Goal: Transaction & Acquisition: Book appointment/travel/reservation

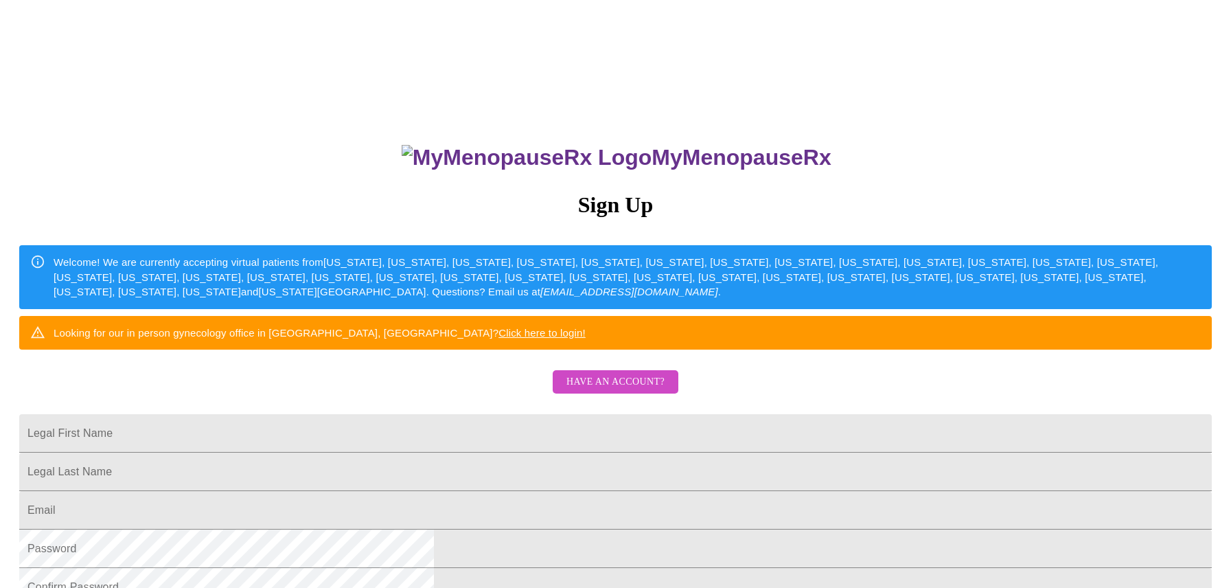
scroll to position [124, 0]
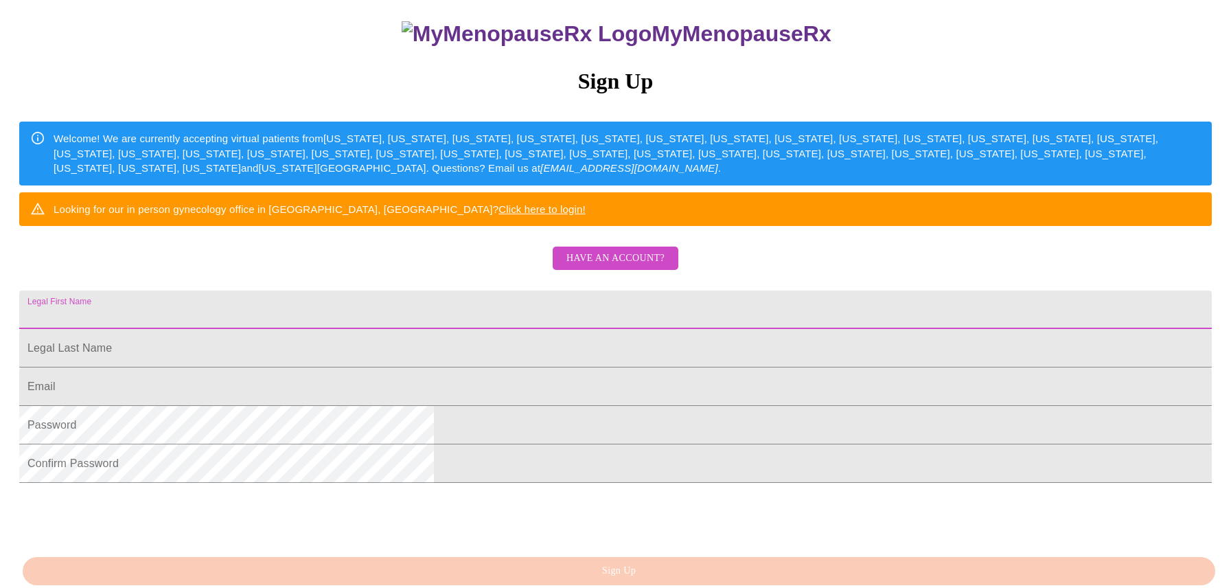
click at [454, 329] on input "Legal First Name" at bounding box center [615, 309] width 1192 height 38
type input "[PERSON_NAME]"
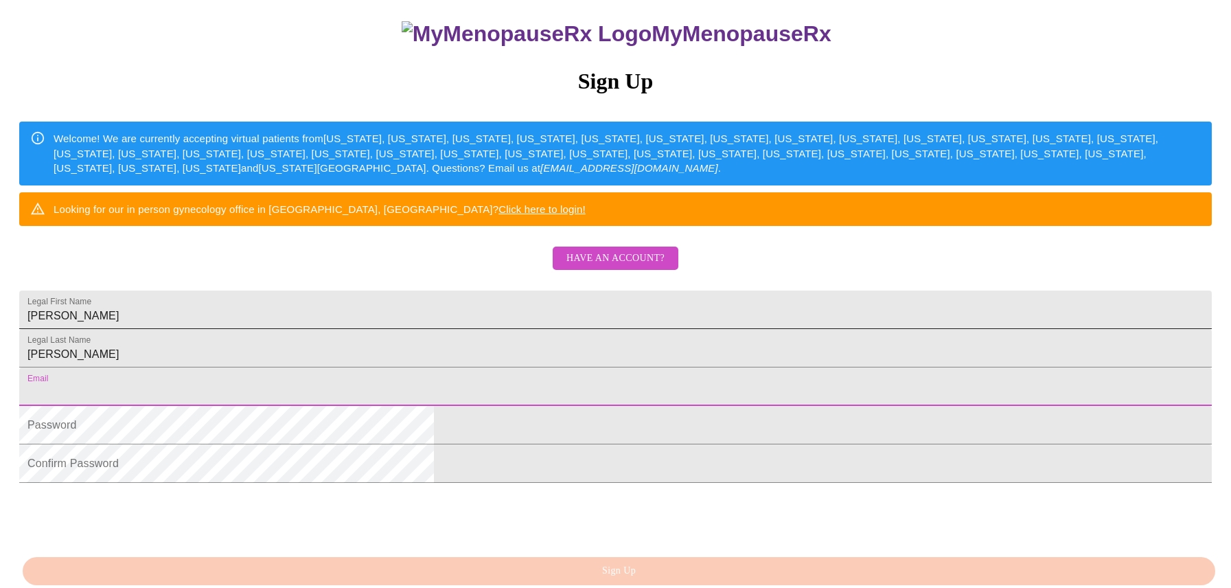
type input "[EMAIL_ADDRESS][DOMAIN_NAME]"
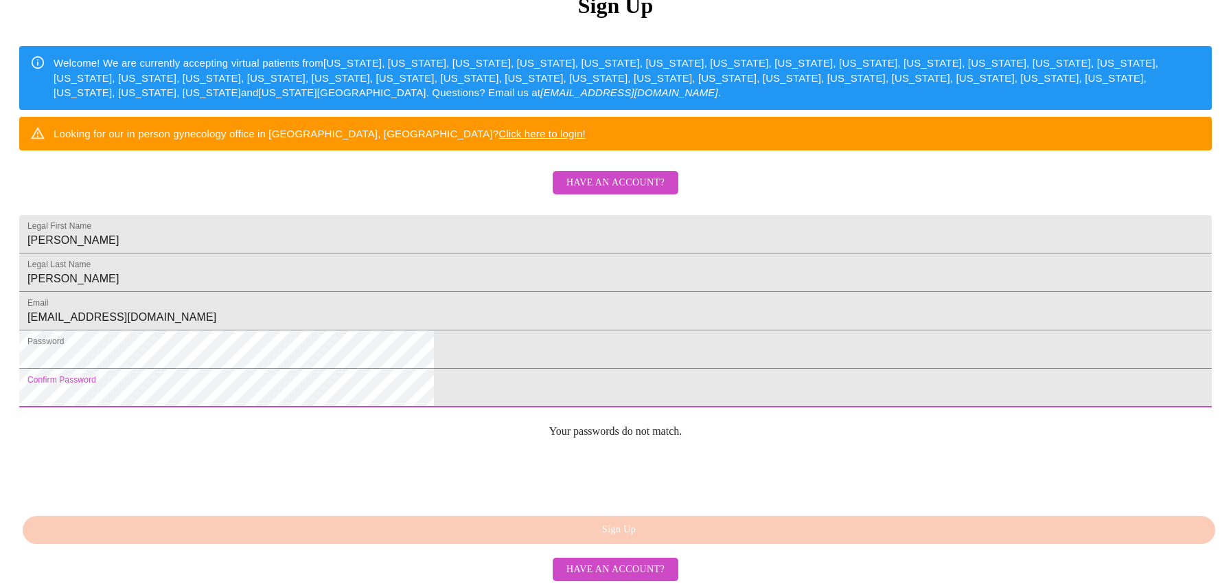
scroll to position [312, 0]
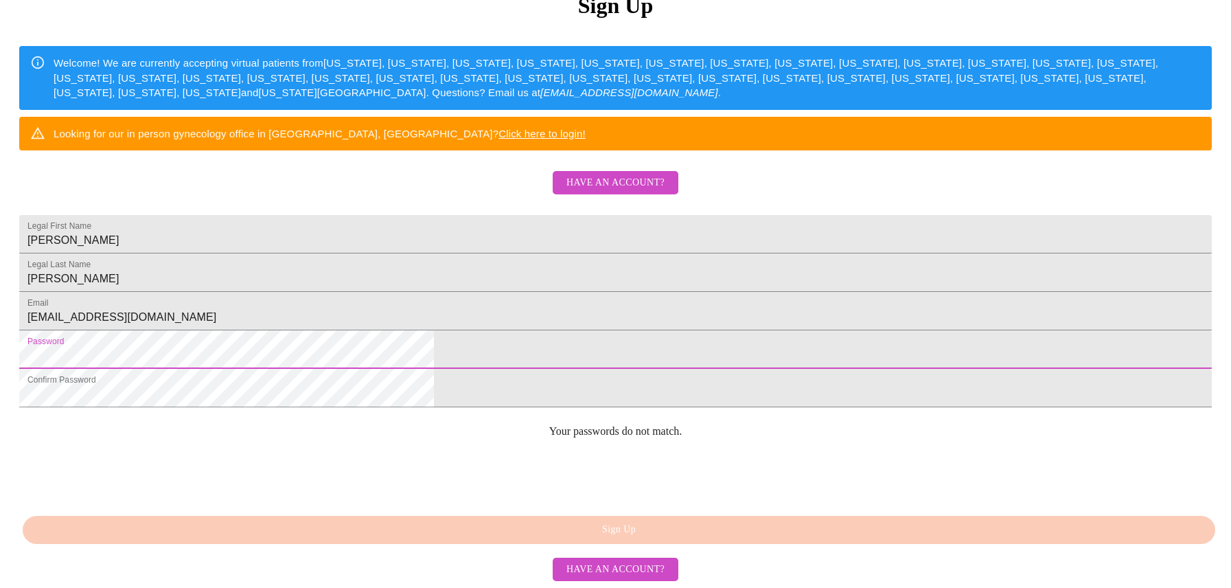
click at [338, 325] on html "MyMenopauseRx Sign Up Welcome! We are currently accepting virtual patients from…" at bounding box center [615, 159] width 1231 height 716
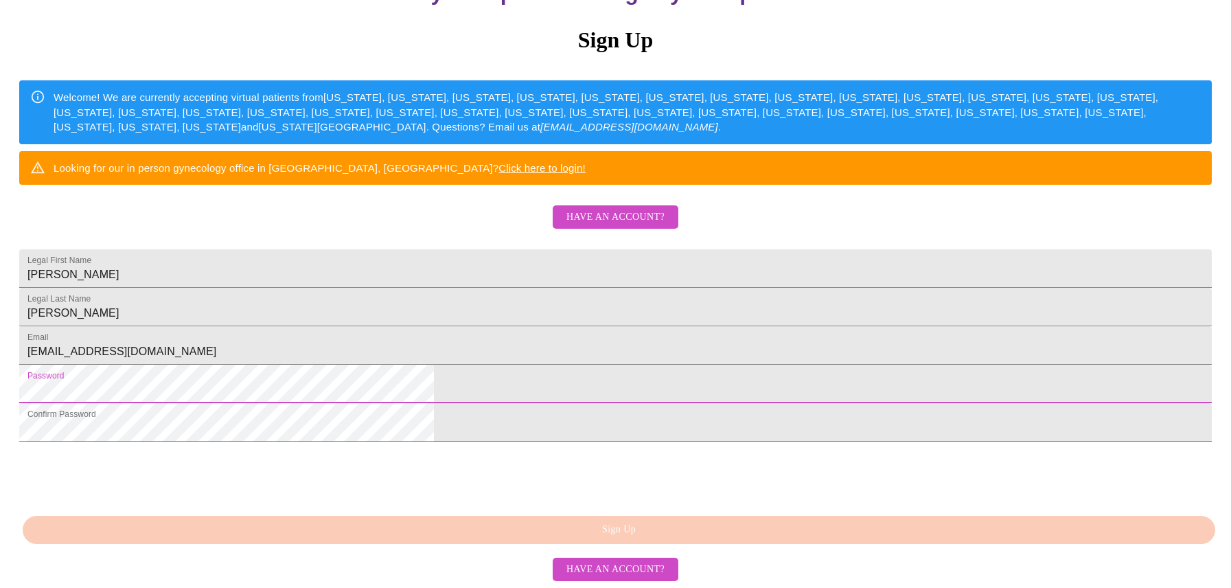
scroll to position [282, 0]
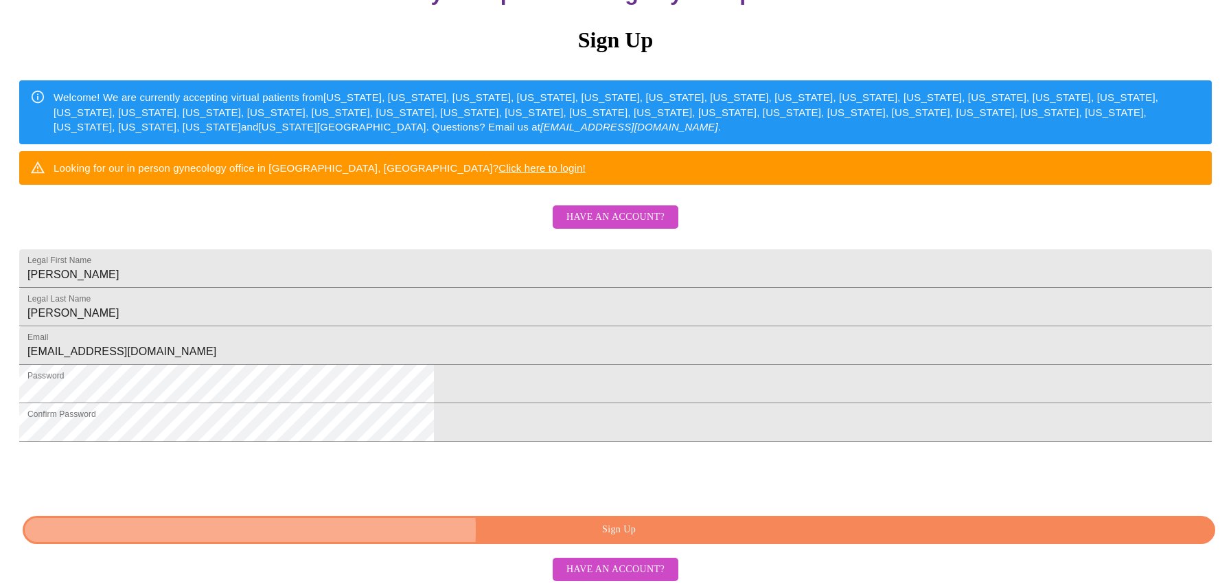
click at [639, 530] on span "Sign Up" at bounding box center [618, 529] width 1161 height 17
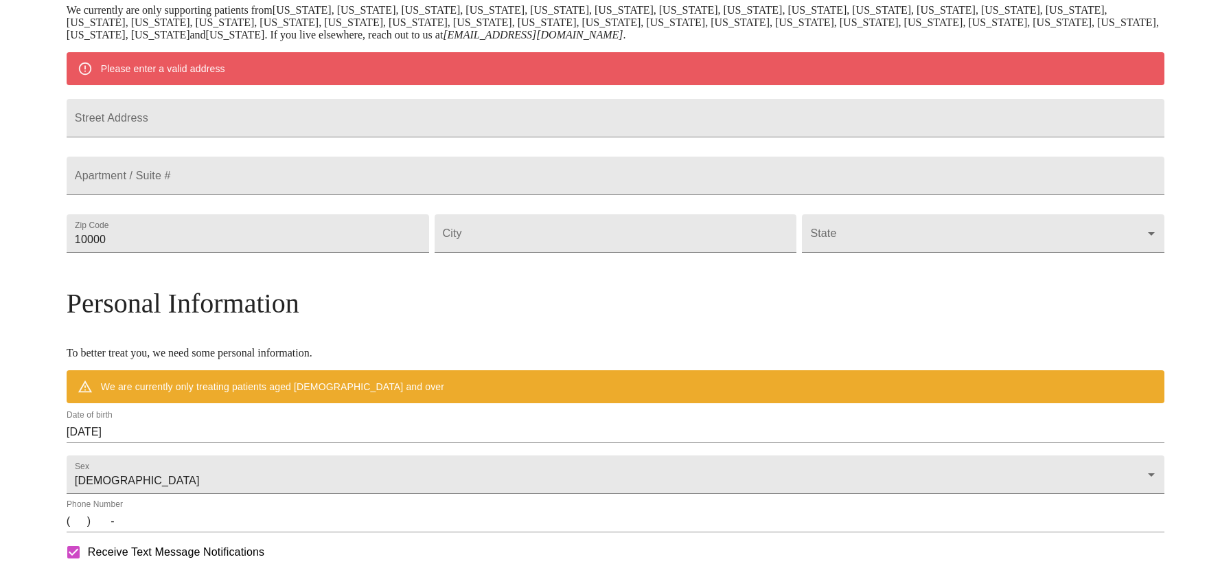
scroll to position [229, 0]
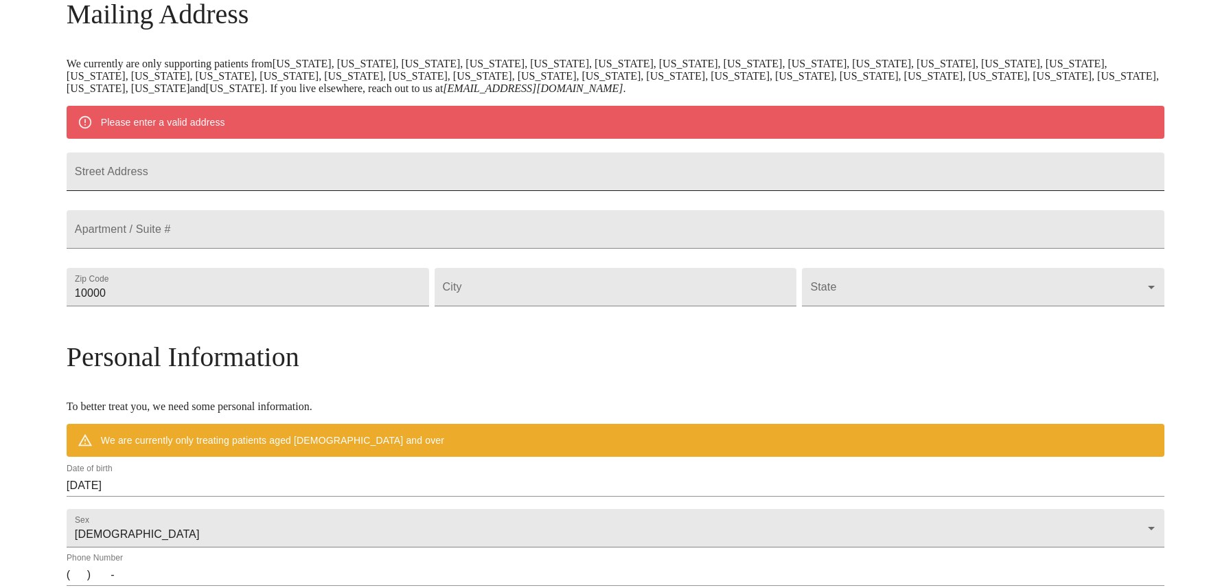
click at [296, 183] on input "Street Address" at bounding box center [616, 171] width 1098 height 38
type input "439"
type input "[STREET_ADDRESS][PERSON_NAME]"
type input "60542"
click at [551, 306] on input "Street Address" at bounding box center [616, 287] width 362 height 38
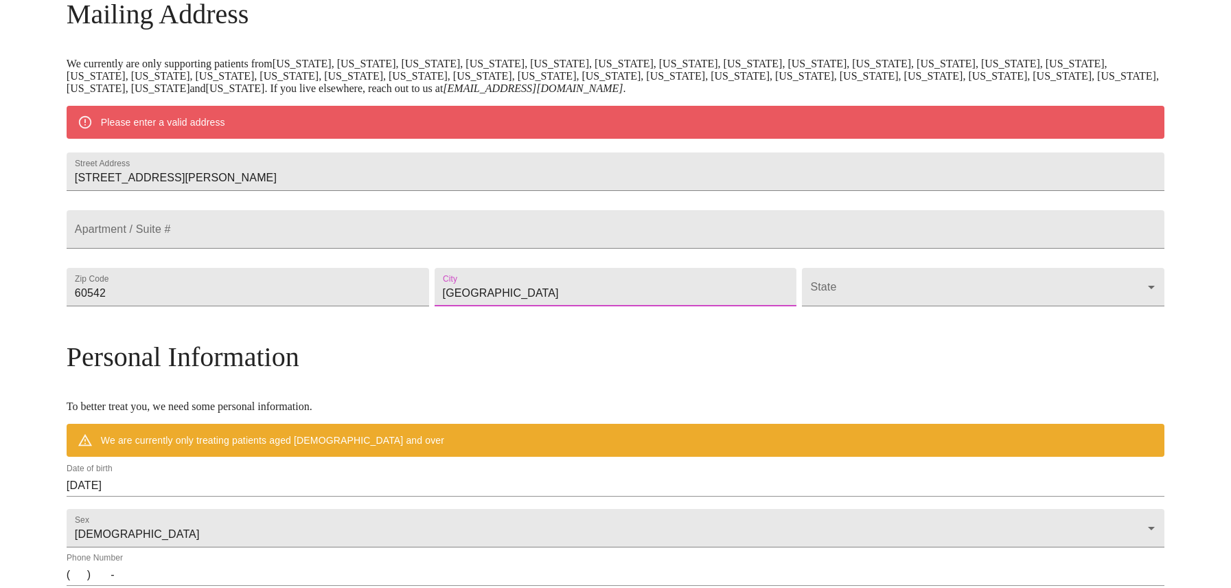
type input "[GEOGRAPHIC_DATA]"
click at [1019, 316] on body "MyMenopauseRx Welcome to MyMenopauseRx Since it's your first time here, you'll …" at bounding box center [615, 312] width 1220 height 1070
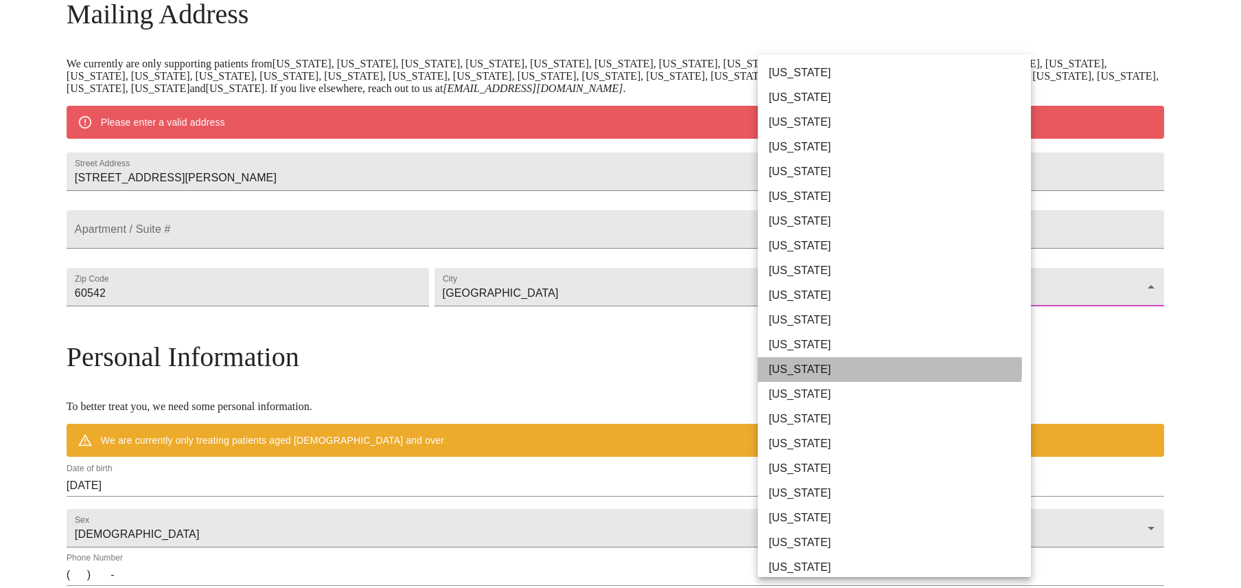
click at [864, 367] on li "[US_STATE]" at bounding box center [900, 369] width 284 height 25
type input "[US_STATE]"
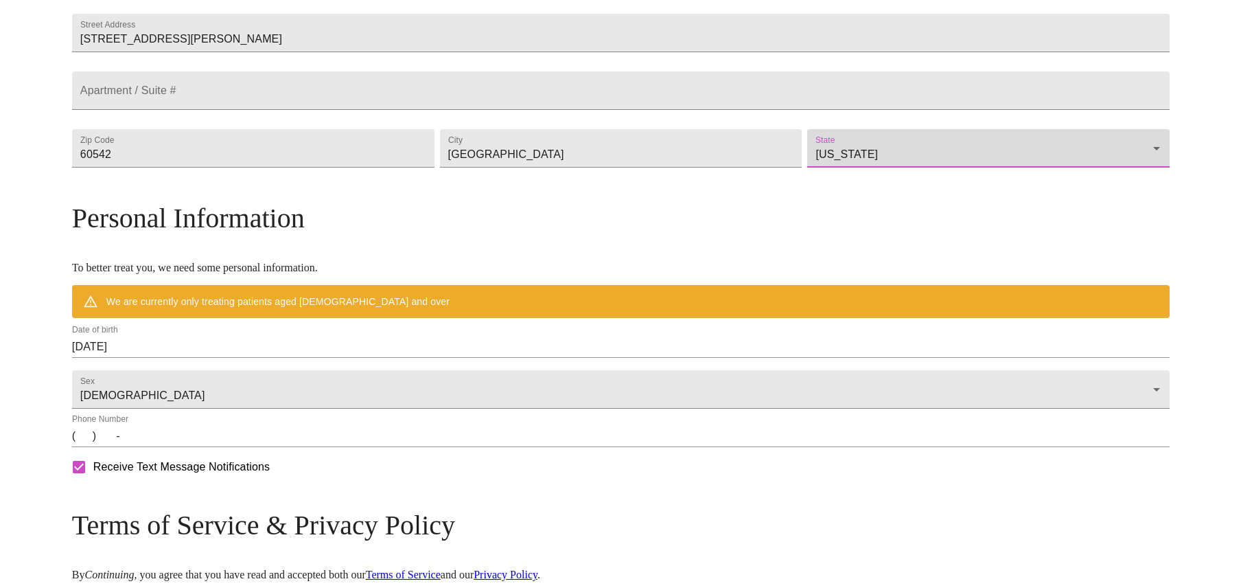
scroll to position [429, 0]
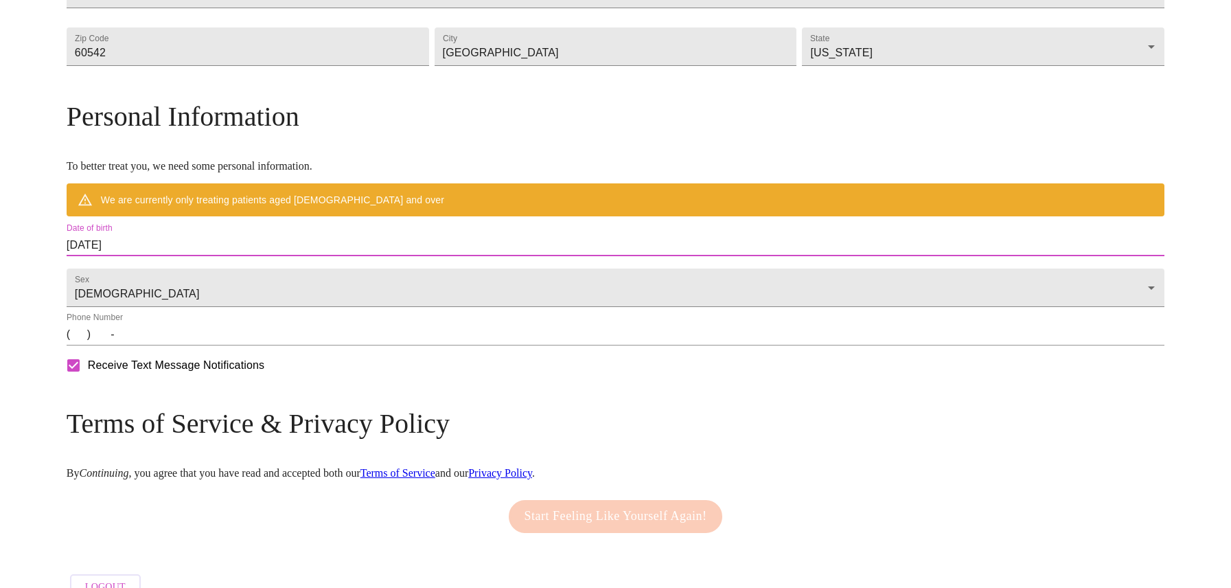
drag, startPoint x: 279, startPoint y: 265, endPoint x: 255, endPoint y: 279, distance: 27.1
click at [255, 256] on input "[DATE]" at bounding box center [616, 245] width 1098 height 22
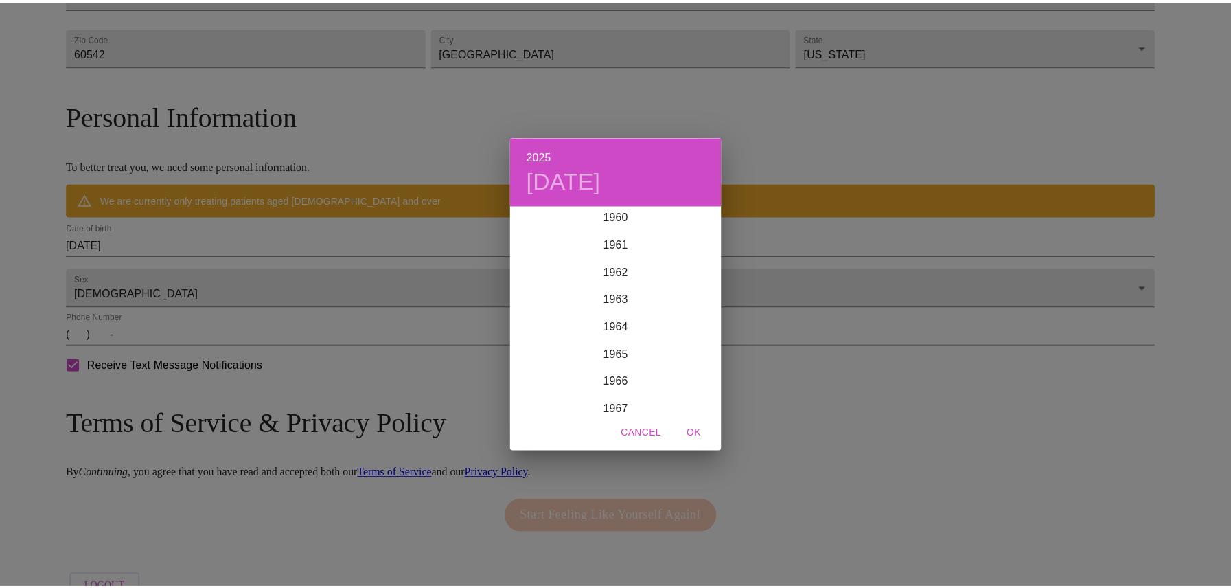
scroll to position [1793, 0]
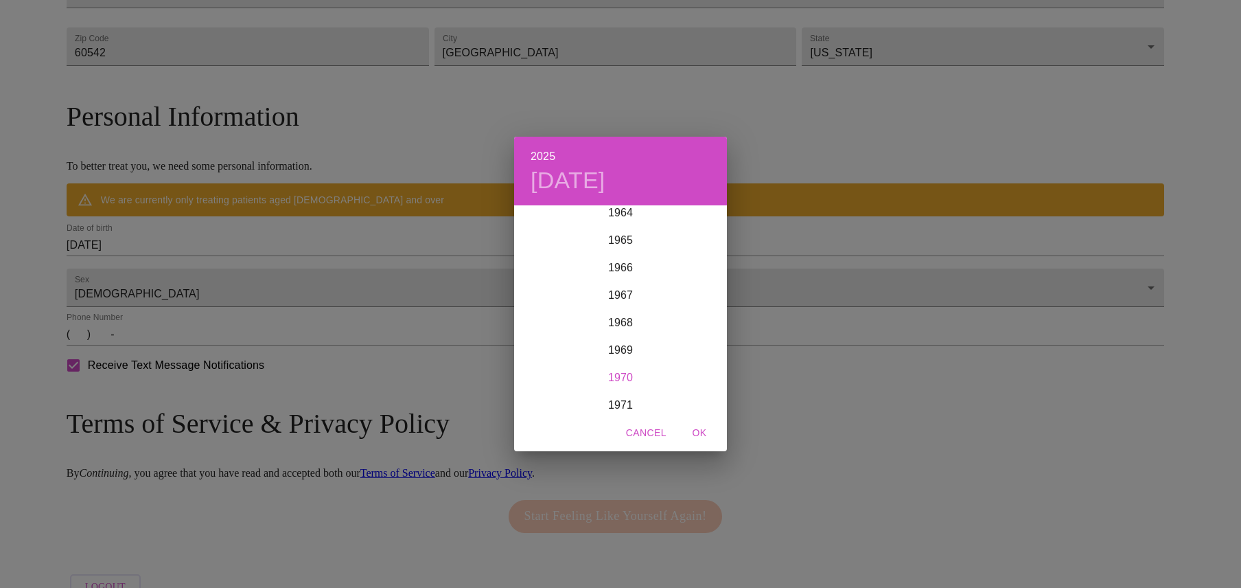
click at [623, 373] on div "1970" at bounding box center [620, 377] width 213 height 27
click at [627, 284] on div "May" at bounding box center [620, 284] width 71 height 51
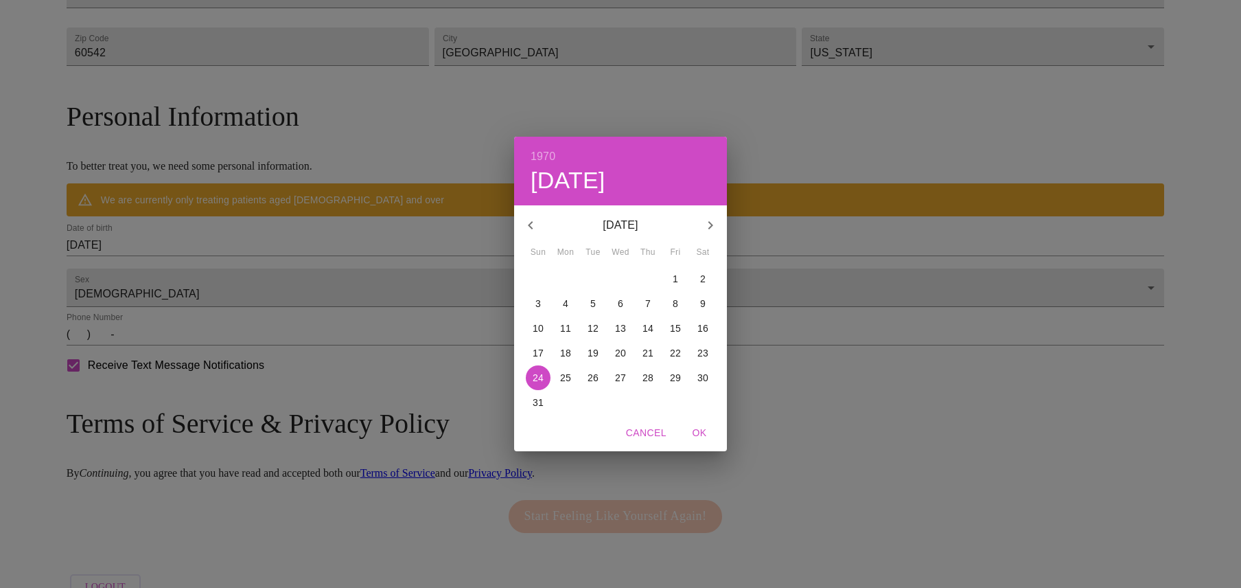
click at [675, 277] on p "1" at bounding box center [675, 279] width 5 height 14
click at [697, 435] on span "OK" at bounding box center [699, 432] width 33 height 17
type input "[DATE]"
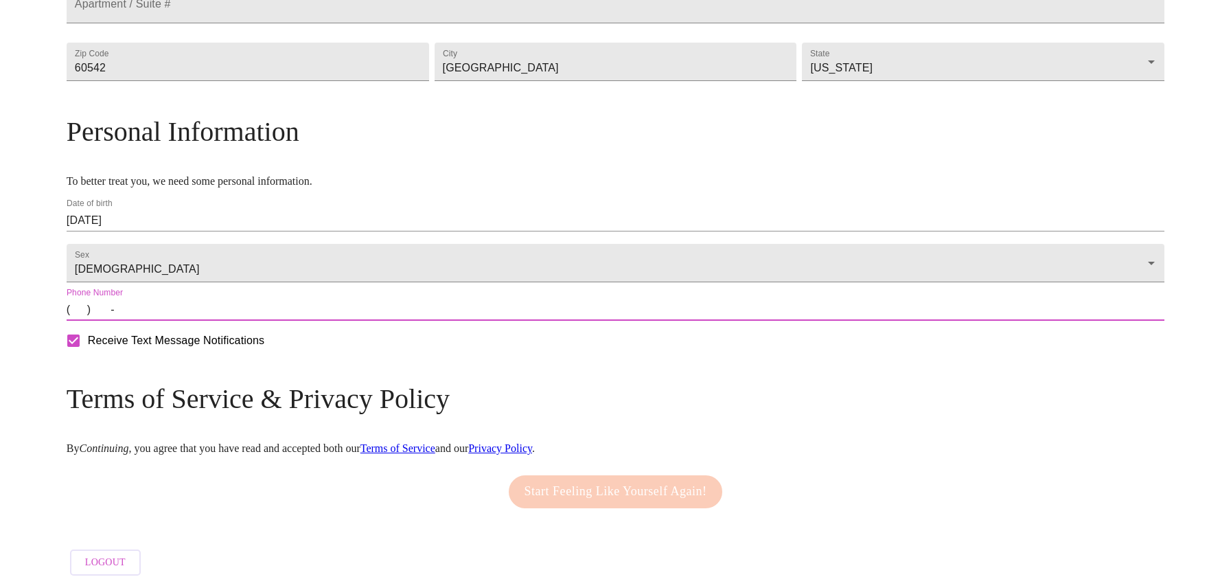
click at [211, 321] on input "(   )    -" at bounding box center [616, 310] width 1098 height 22
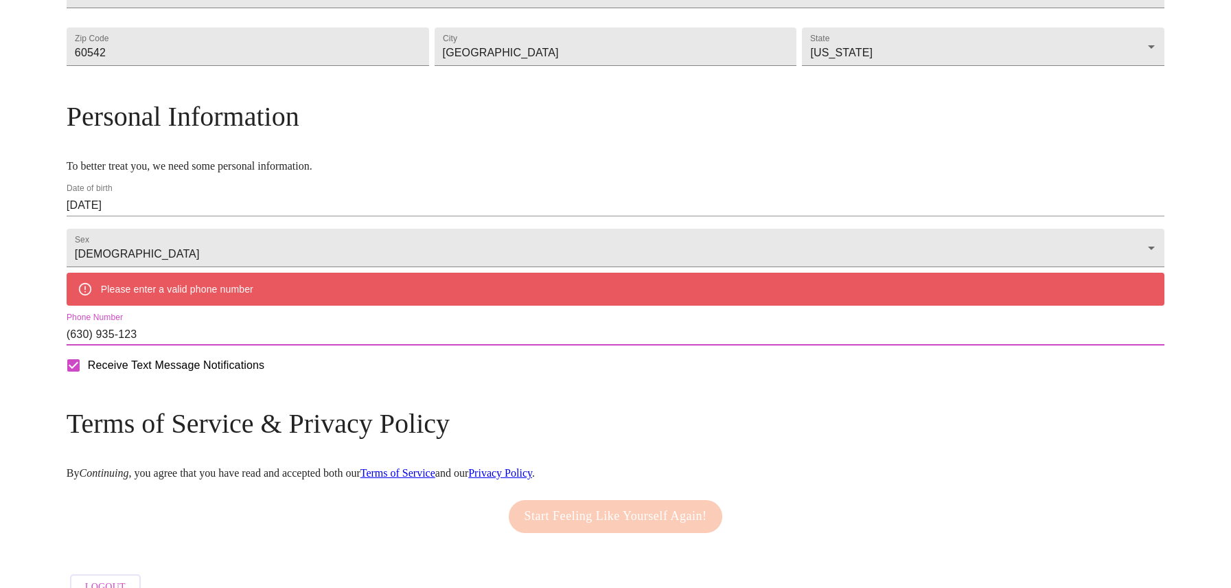
type input "[PHONE_NUMBER]"
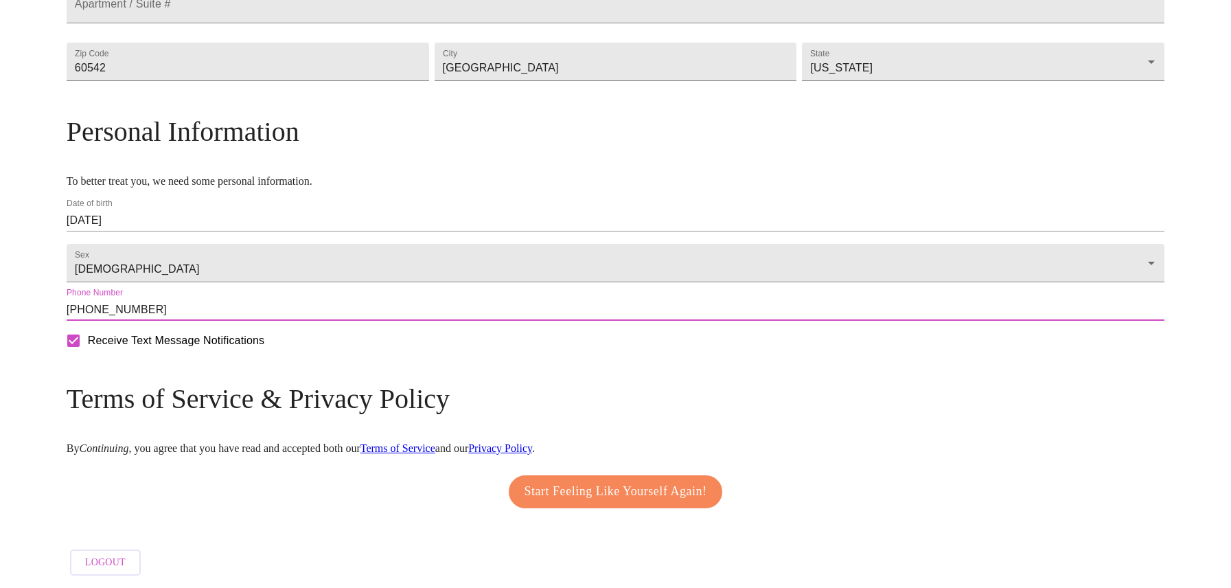
scroll to position [452, 0]
click at [626, 487] on span "Start Feeling Like Yourself Again!" at bounding box center [615, 492] width 183 height 22
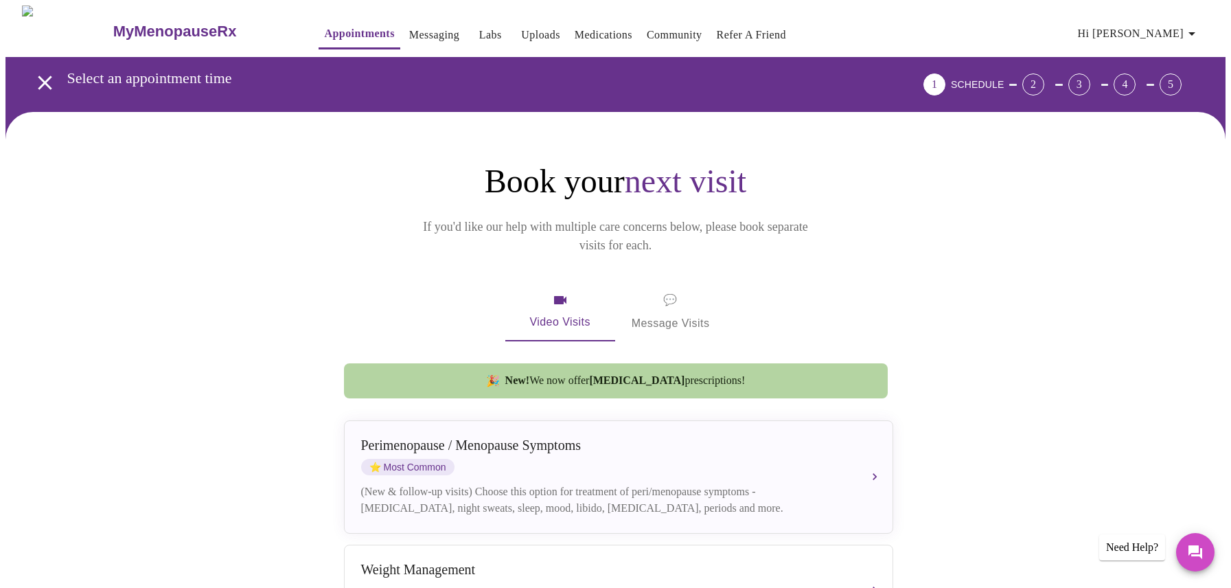
click at [573, 292] on span "Video Visits" at bounding box center [560, 312] width 77 height 40
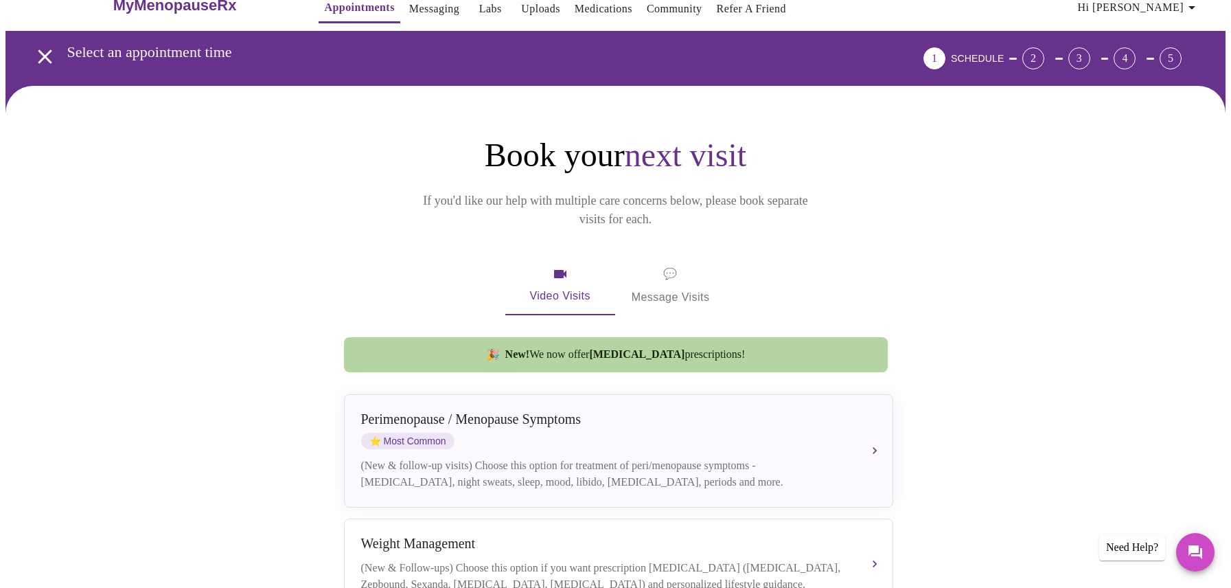
scroll to position [103, 0]
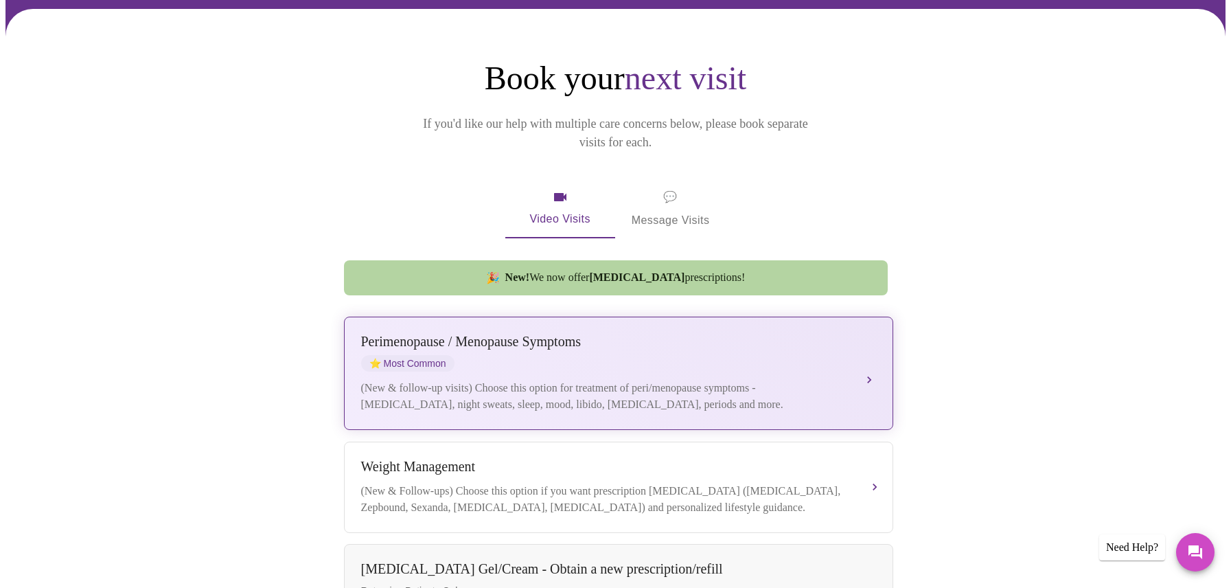
click at [723, 380] on div "(New & follow-up visits) Choose this option for treatment of peri/menopause sym…" at bounding box center [604, 396] width 487 height 33
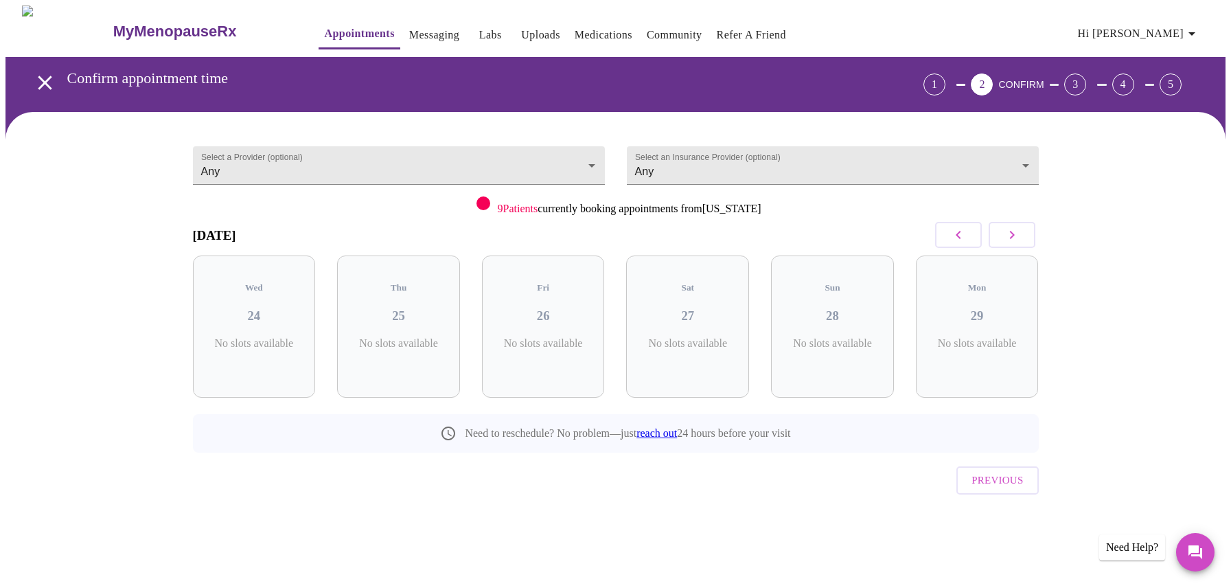
scroll to position [0, 0]
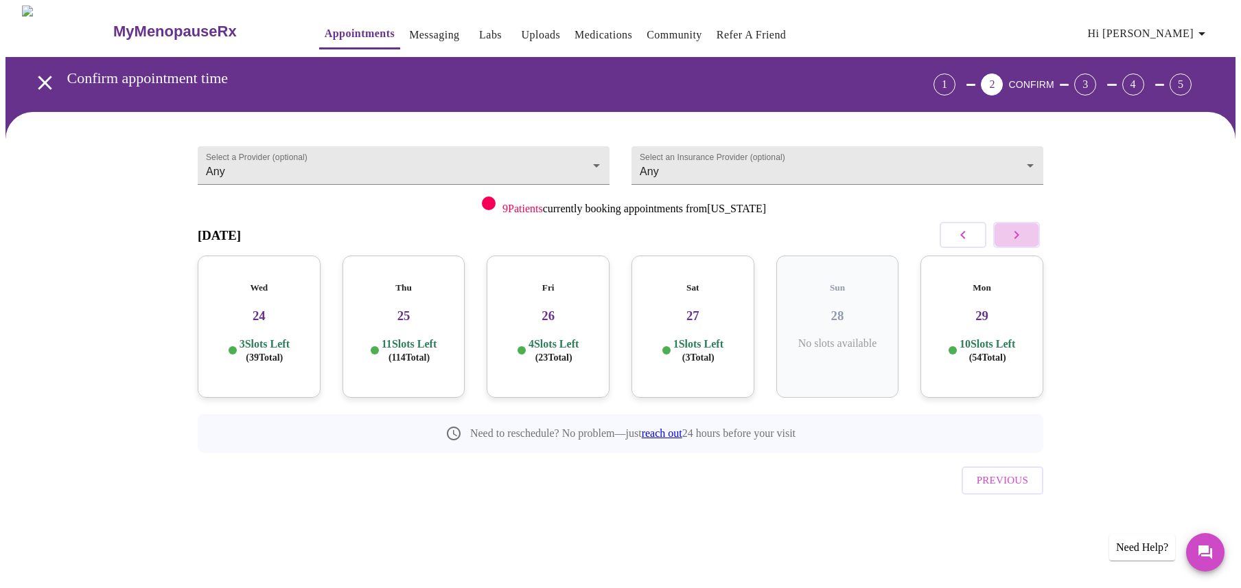
click at [1019, 232] on icon "button" at bounding box center [1016, 235] width 16 height 16
click at [1021, 239] on icon "button" at bounding box center [1016, 235] width 16 height 16
click at [554, 320] on div "Mon 13 11 Slots Left ( 85 Total)" at bounding box center [548, 326] width 123 height 142
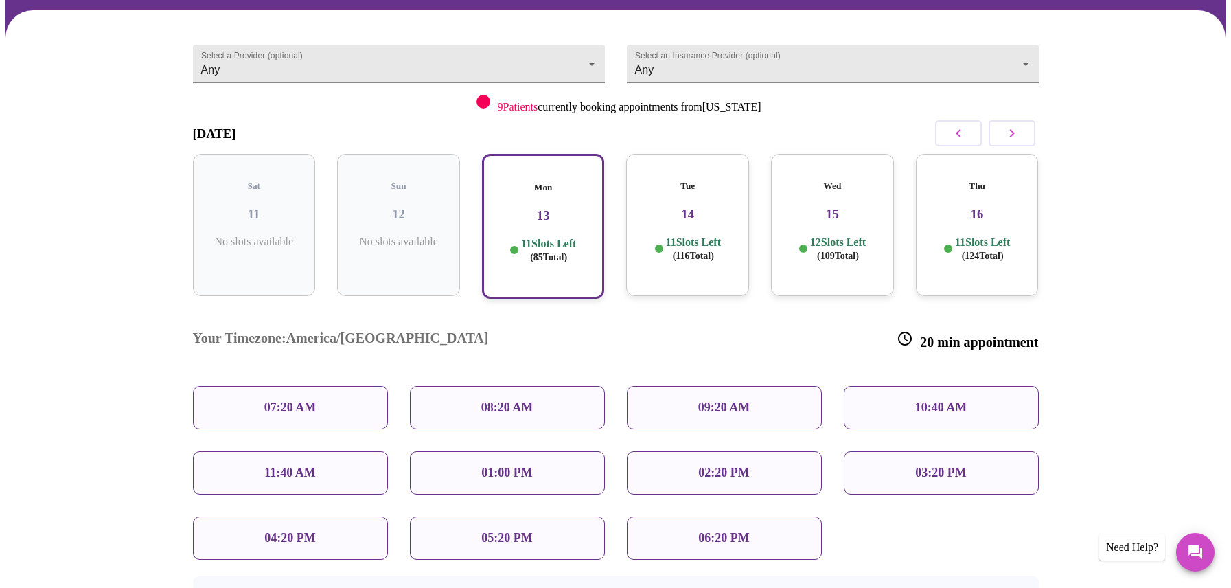
scroll to position [201, 0]
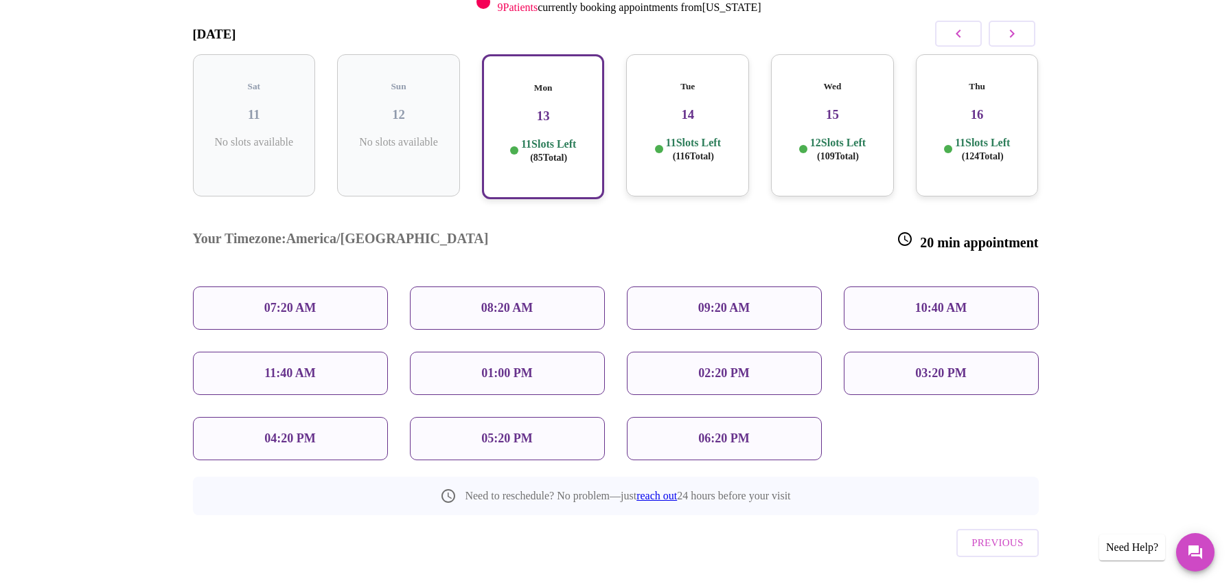
click at [724, 119] on div "Tue 14 11 Slots Left ( 116 Total)" at bounding box center [687, 125] width 123 height 142
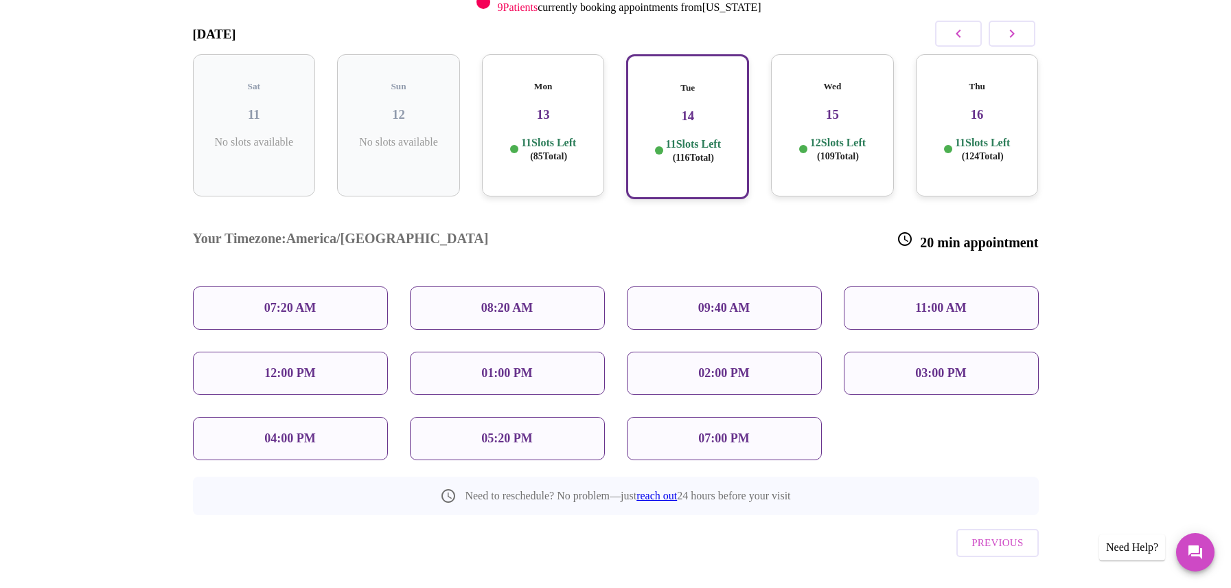
click at [562, 286] on div "08:20 AM" at bounding box center [507, 307] width 195 height 43
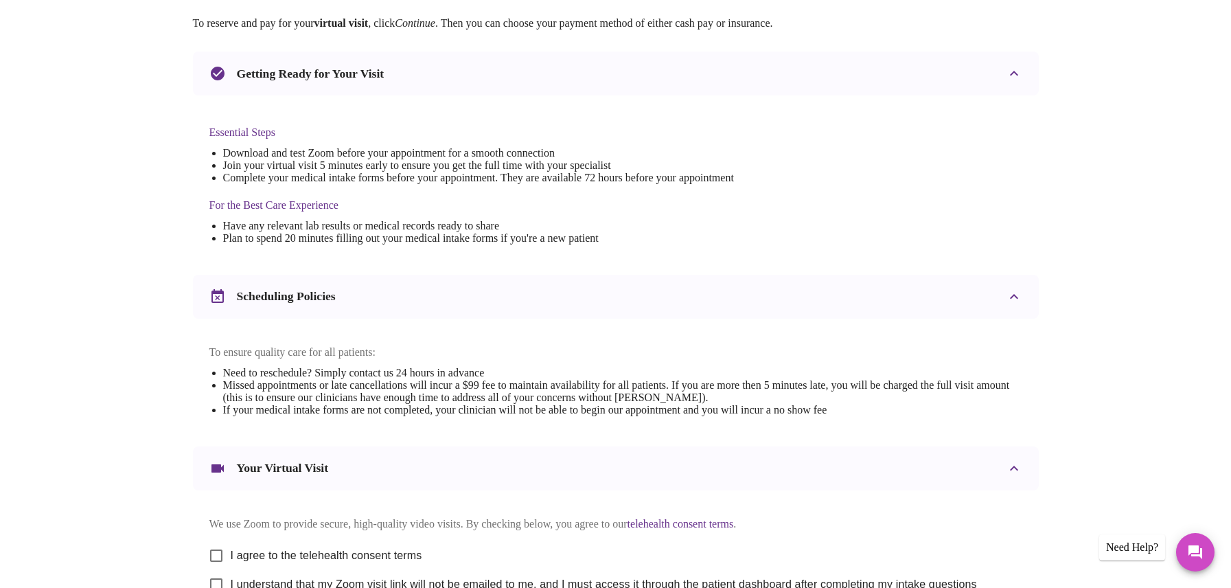
scroll to position [407, 0]
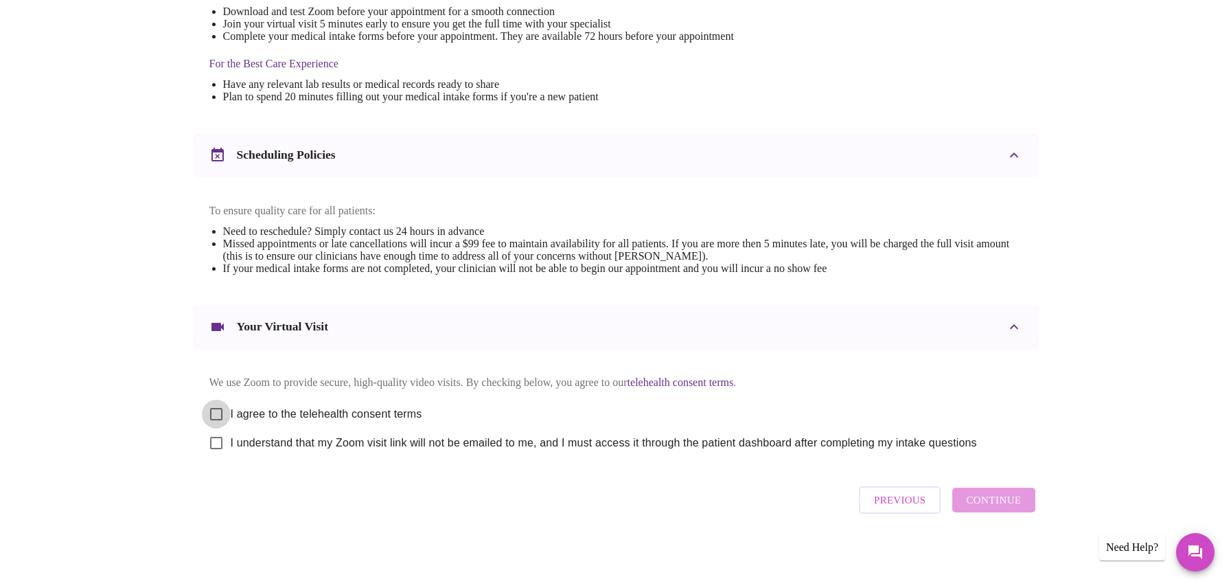
click at [216, 408] on input "I agree to the telehealth consent terms" at bounding box center [216, 414] width 29 height 29
checkbox input "true"
click at [220, 439] on input "I understand that my Zoom visit link will not be emailed to me, and I must acce…" at bounding box center [216, 442] width 29 height 29
checkbox input "true"
click at [1006, 509] on span "Continue" at bounding box center [993, 500] width 55 height 18
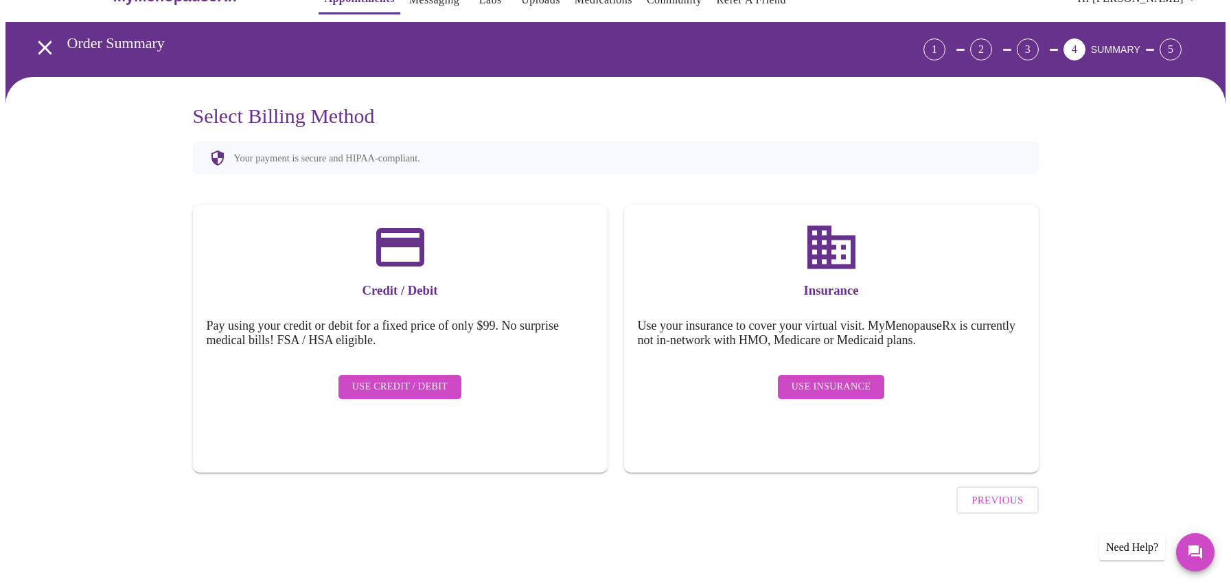
scroll to position [0, 0]
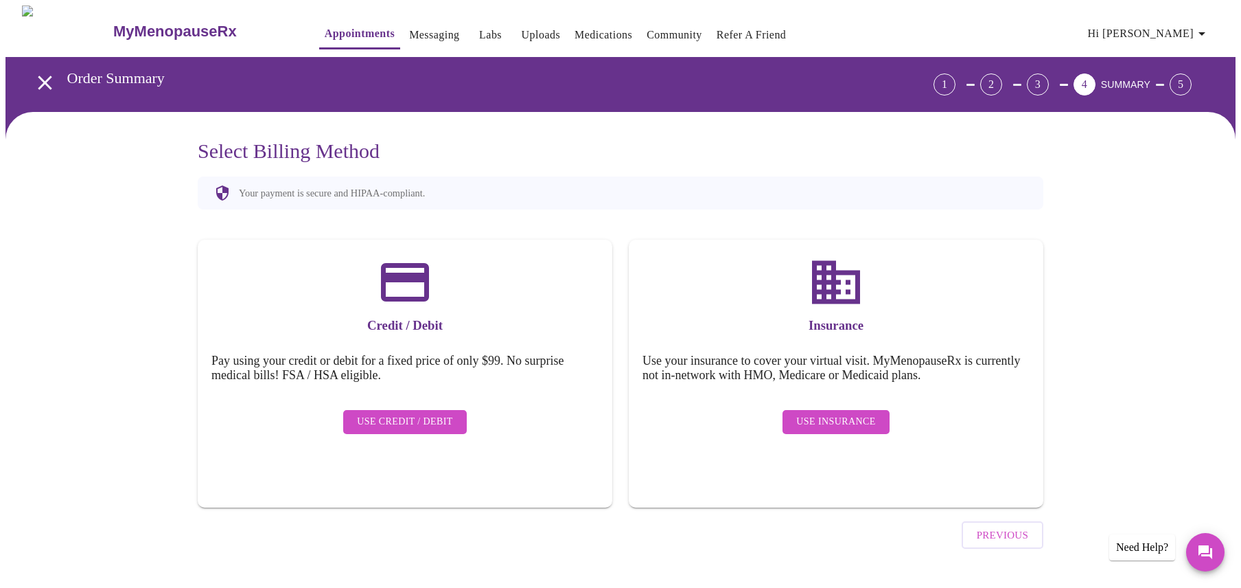
click at [849, 413] on span "Use Insurance" at bounding box center [835, 421] width 79 height 17
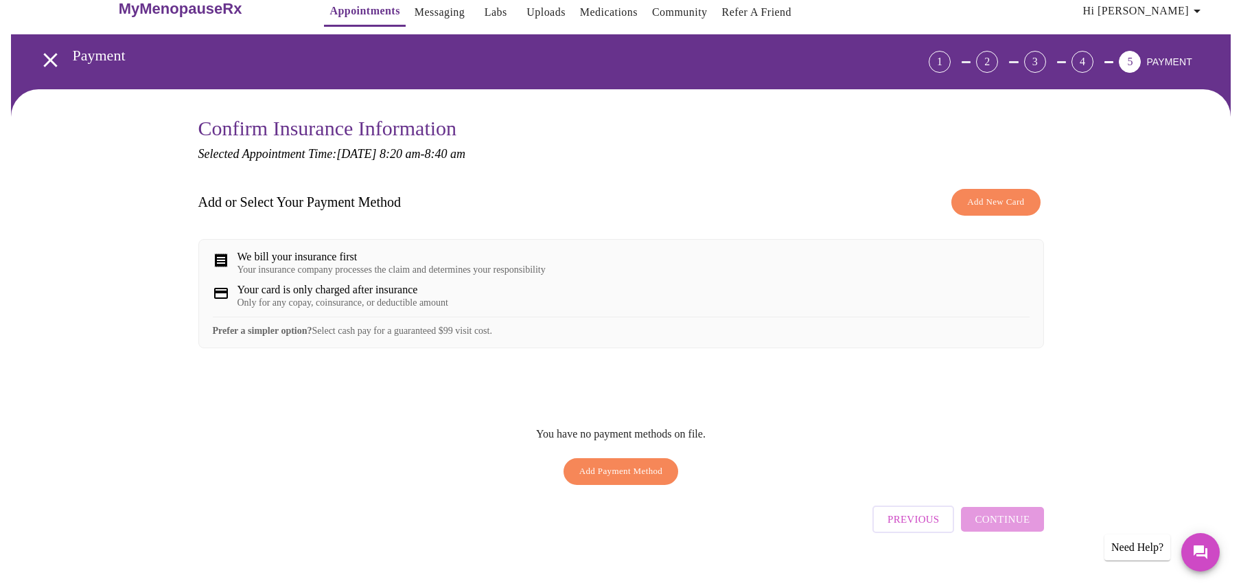
scroll to position [45, 0]
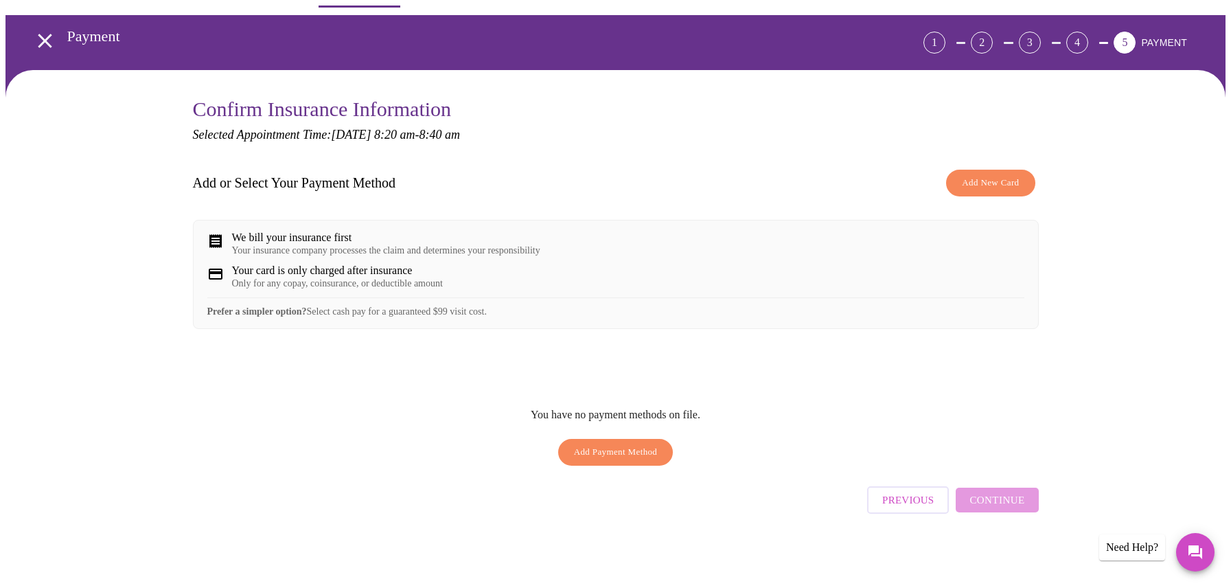
click at [1004, 509] on div "Previous Continue" at bounding box center [952, 496] width 171 height 48
click at [986, 176] on span "Add New Card" at bounding box center [990, 183] width 57 height 16
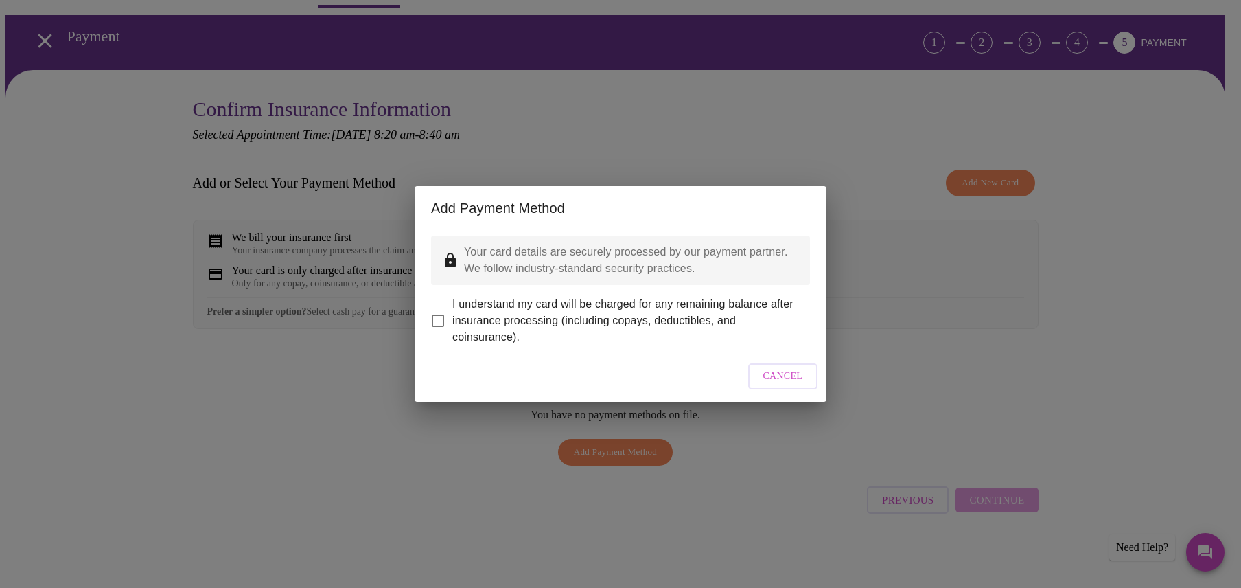
click at [438, 307] on input "I understand my card will be charged for any remaining balance after insurance …" at bounding box center [438, 320] width 29 height 29
checkbox input "true"
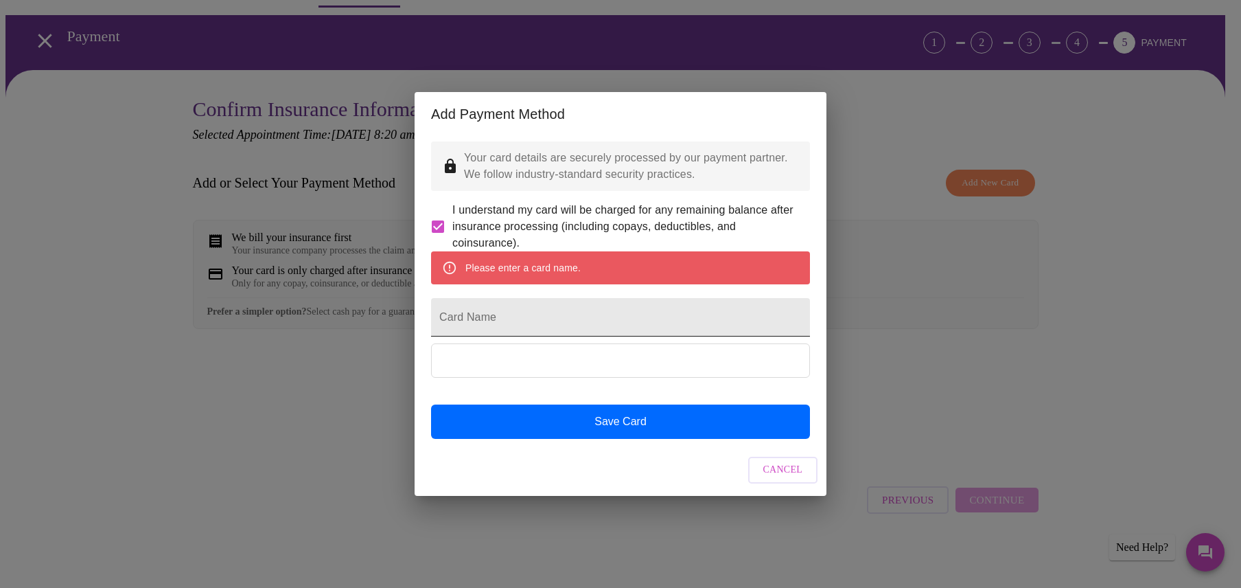
click at [491, 324] on input "Card Name" at bounding box center [620, 317] width 379 height 38
click at [474, 324] on input "Card Name" at bounding box center [620, 317] width 379 height 38
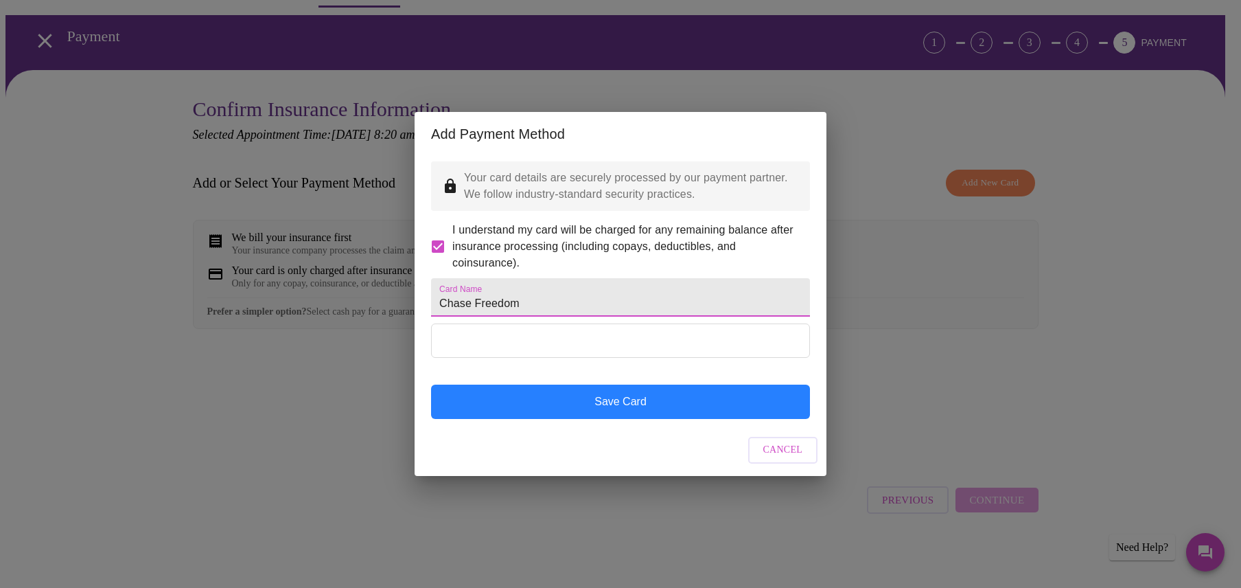
type input "Chase Freedom"
click at [654, 419] on button "Save Card" at bounding box center [620, 401] width 379 height 34
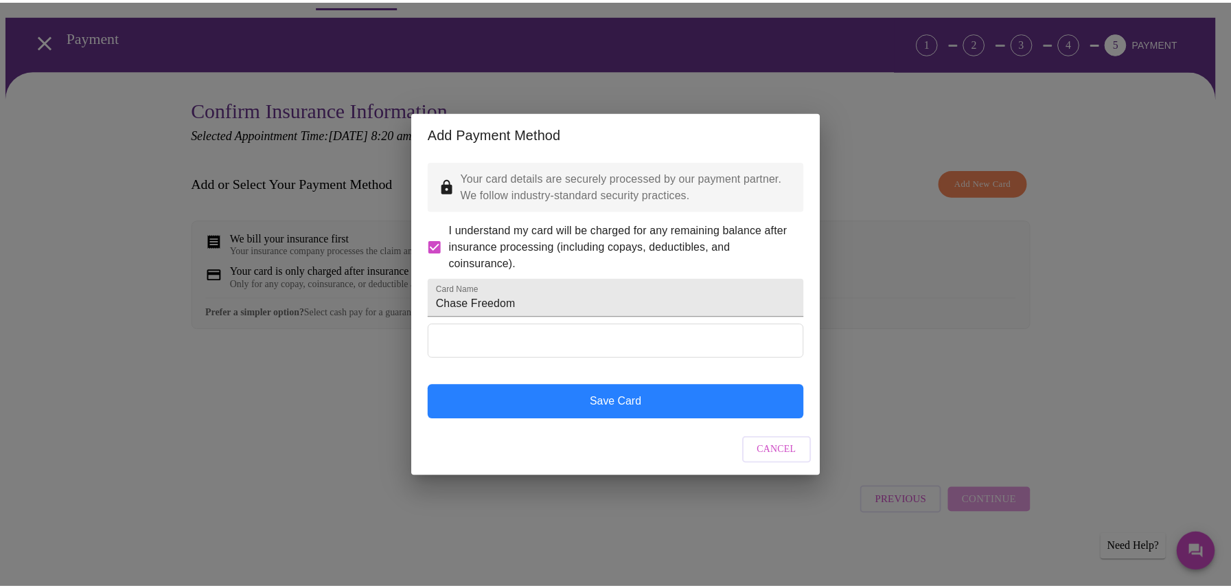
scroll to position [0, 0]
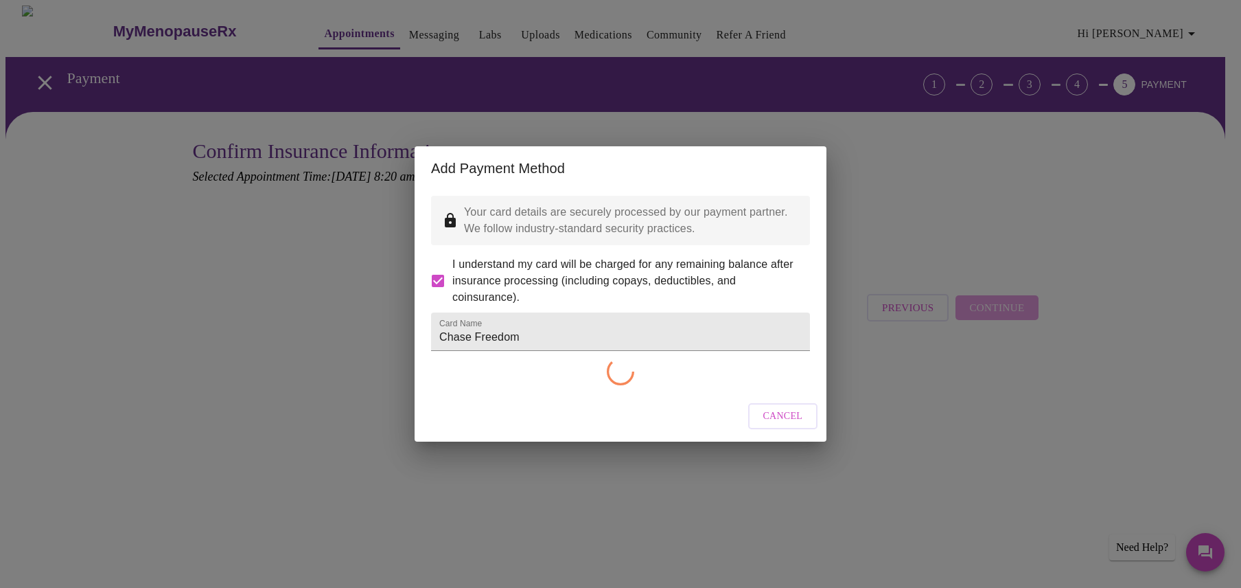
checkbox input "false"
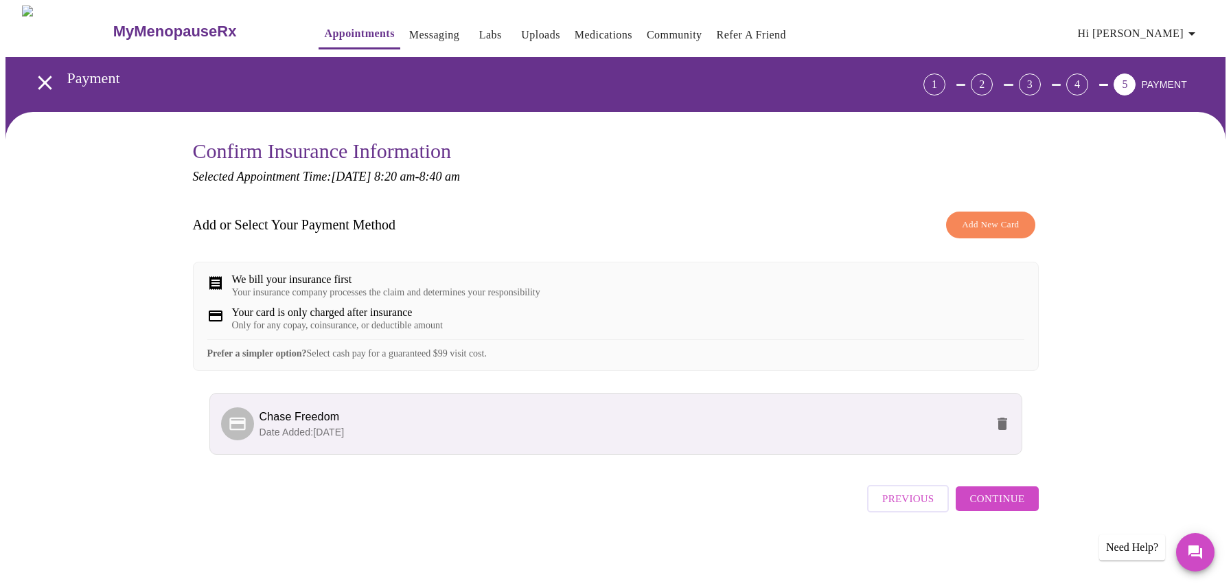
scroll to position [10, 0]
click at [983, 495] on button "Continue" at bounding box center [997, 498] width 82 height 25
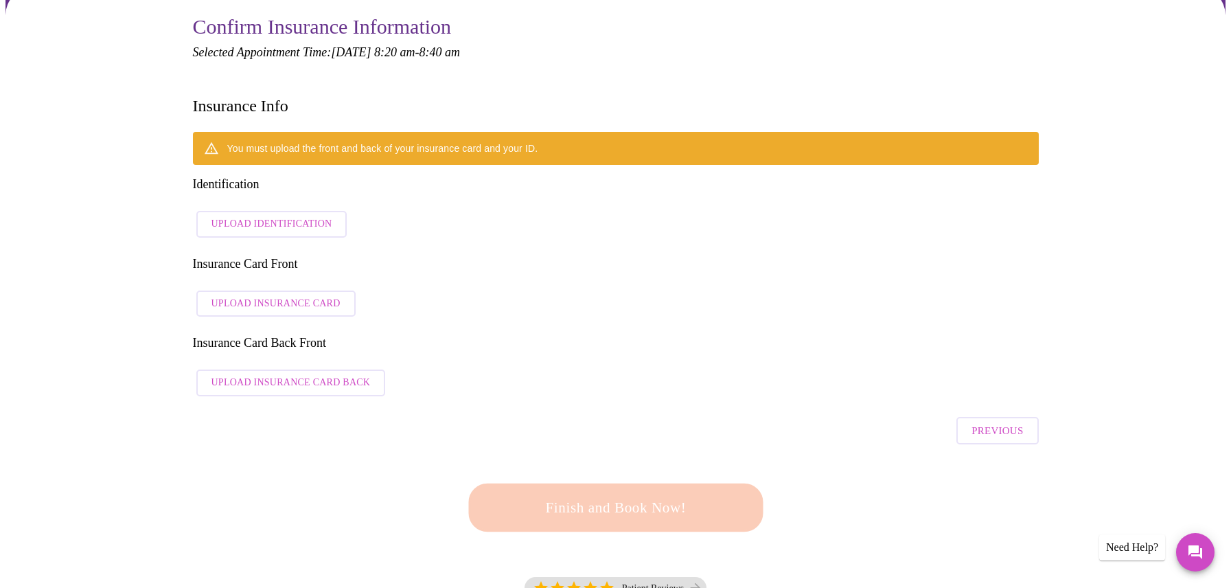
scroll to position [62, 0]
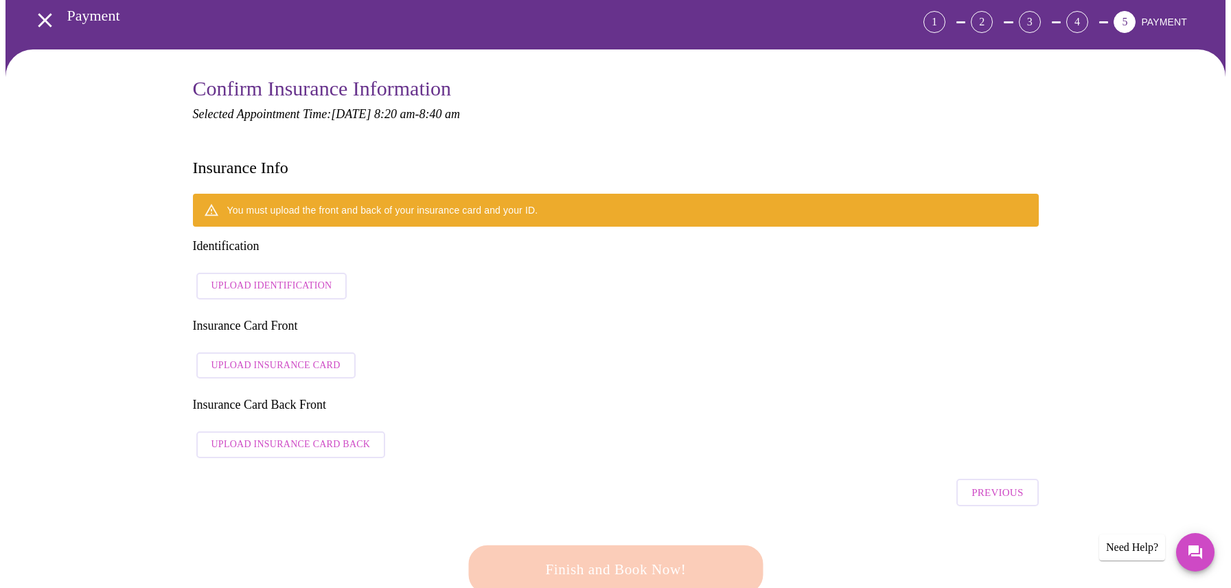
click at [260, 277] on span "Upload Identification" at bounding box center [271, 285] width 121 height 17
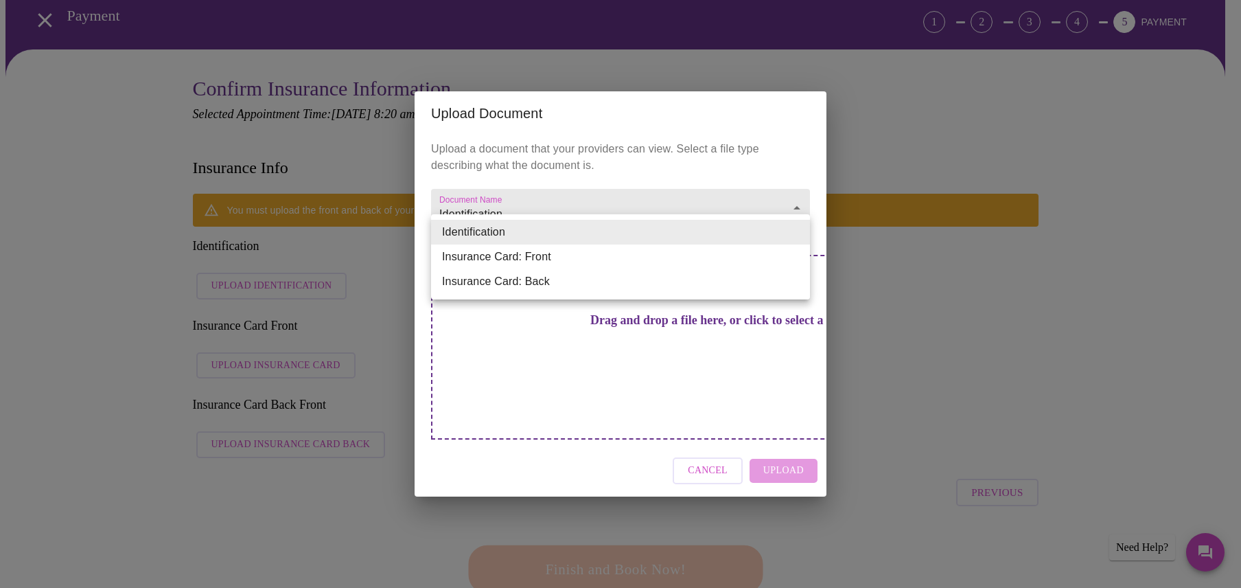
click at [1062, 318] on div at bounding box center [620, 294] width 1241 height 588
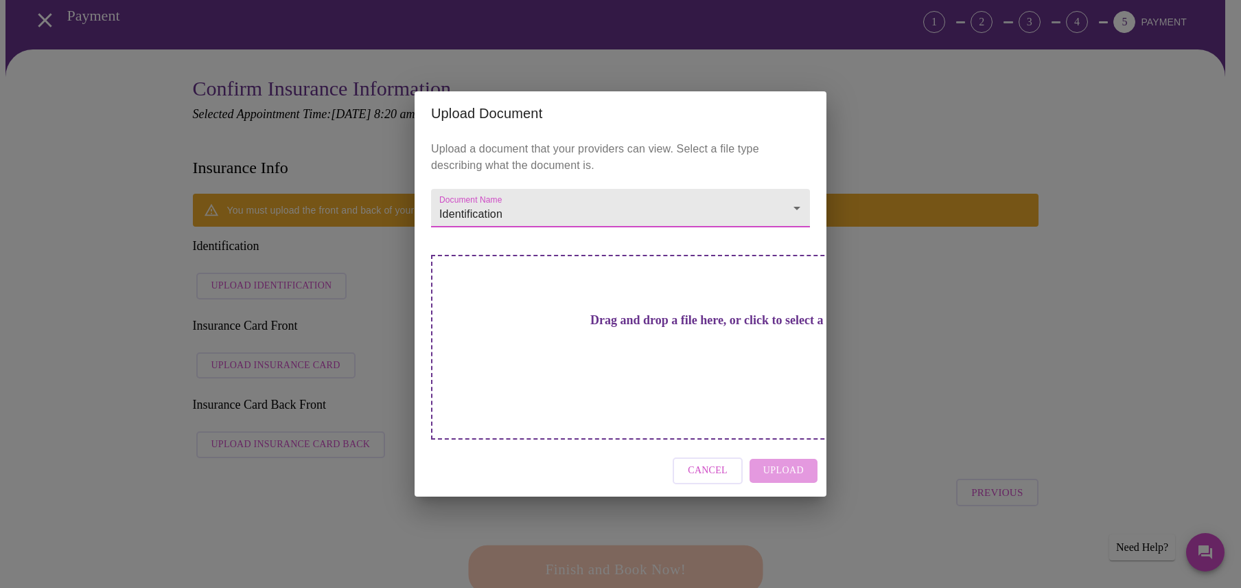
click at [777, 446] on div "Cancel Upload" at bounding box center [621, 470] width 412 height 51
click at [597, 327] on h3 "Drag and drop a file here, or click to select a file" at bounding box center [716, 320] width 379 height 14
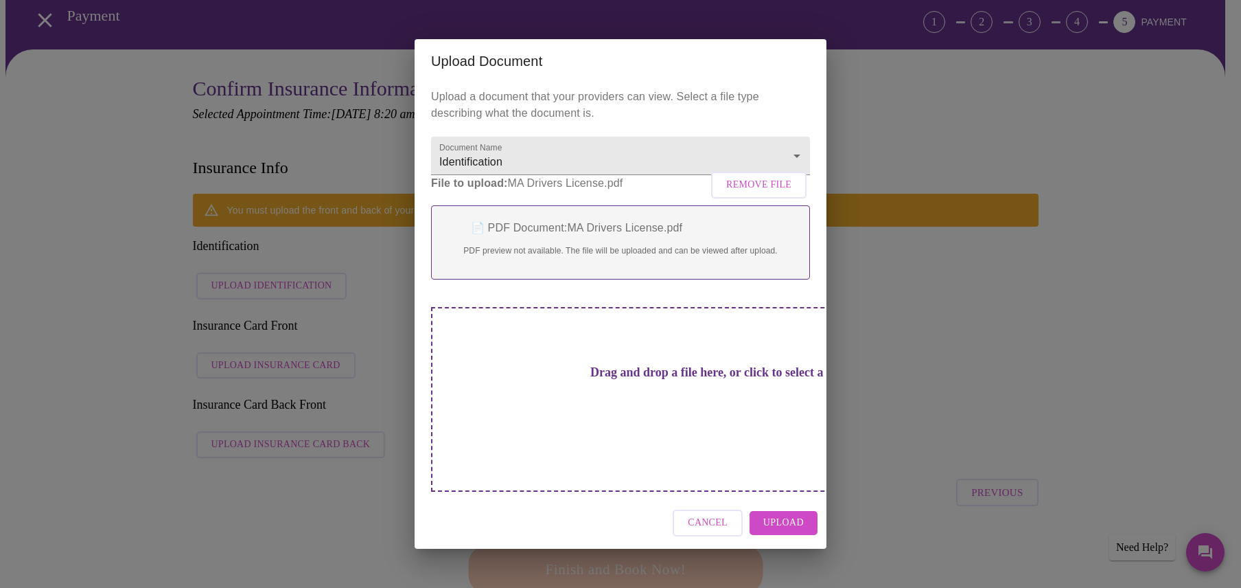
click at [796, 514] on span "Upload" at bounding box center [783, 522] width 41 height 17
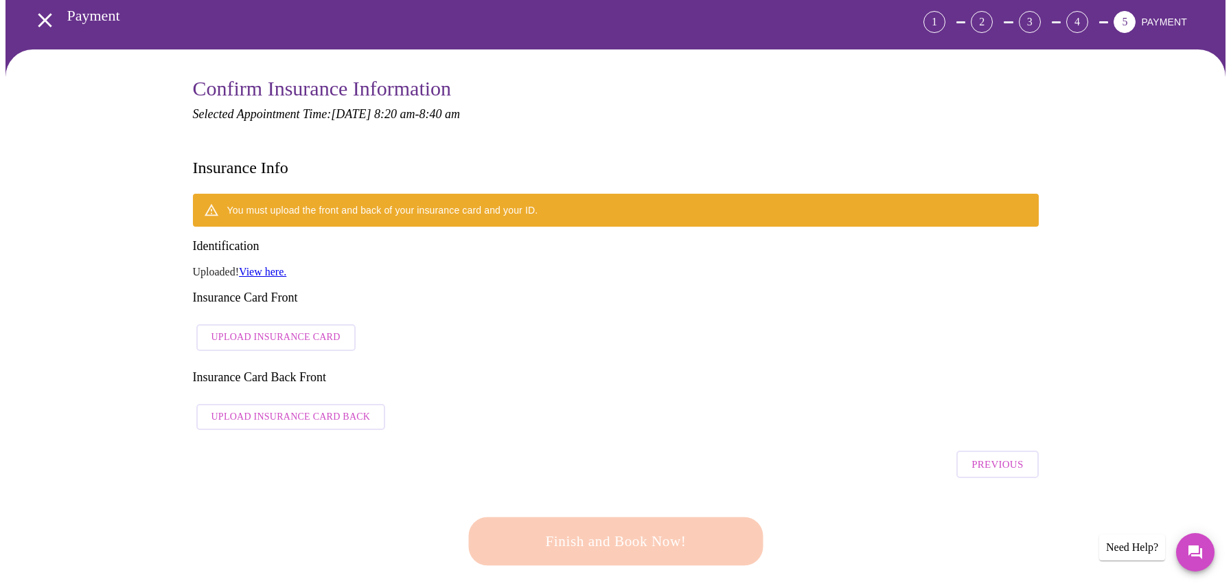
click at [257, 266] on link "View here." at bounding box center [262, 272] width 47 height 12
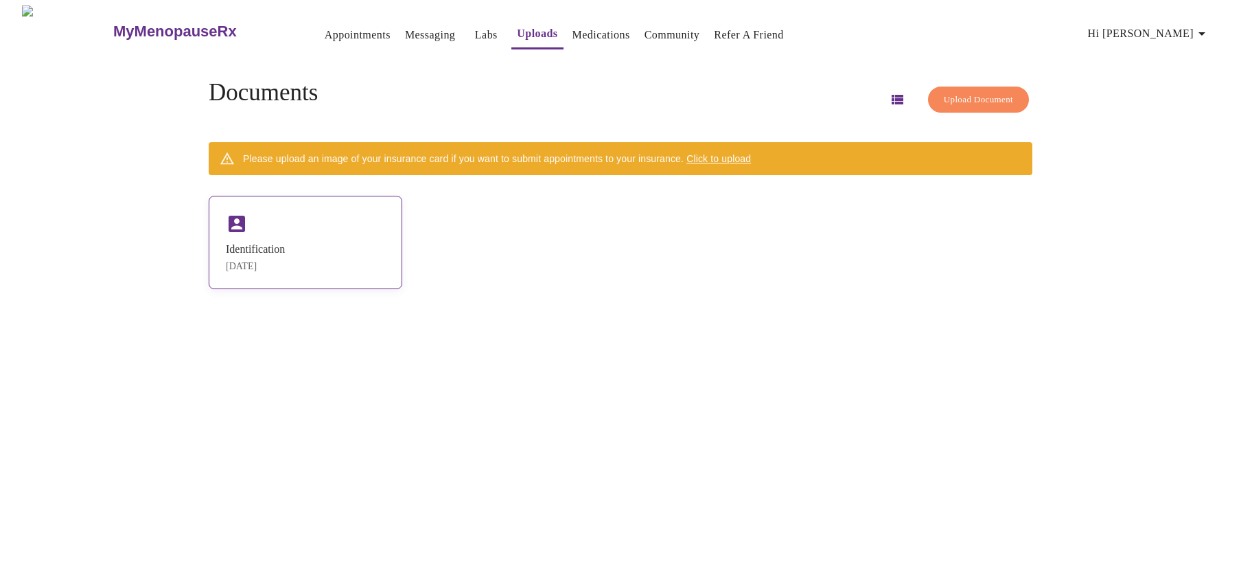
click at [289, 237] on div "Identification Sep 24, 2025" at bounding box center [306, 242] width 194 height 93
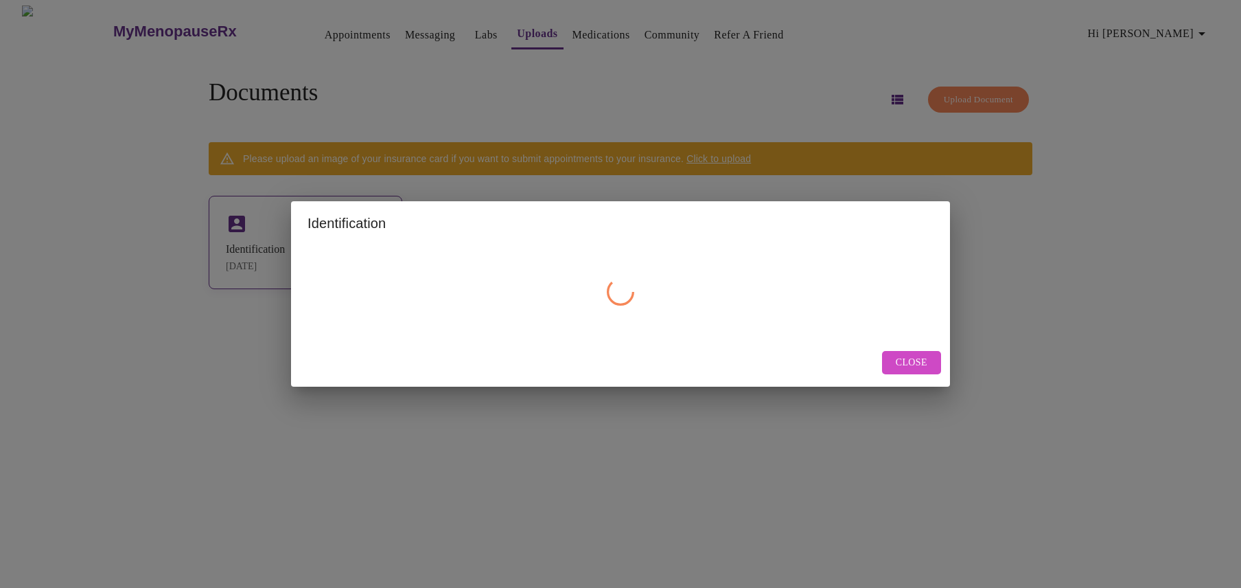
click at [289, 237] on div "Identification Close" at bounding box center [620, 294] width 1241 height 588
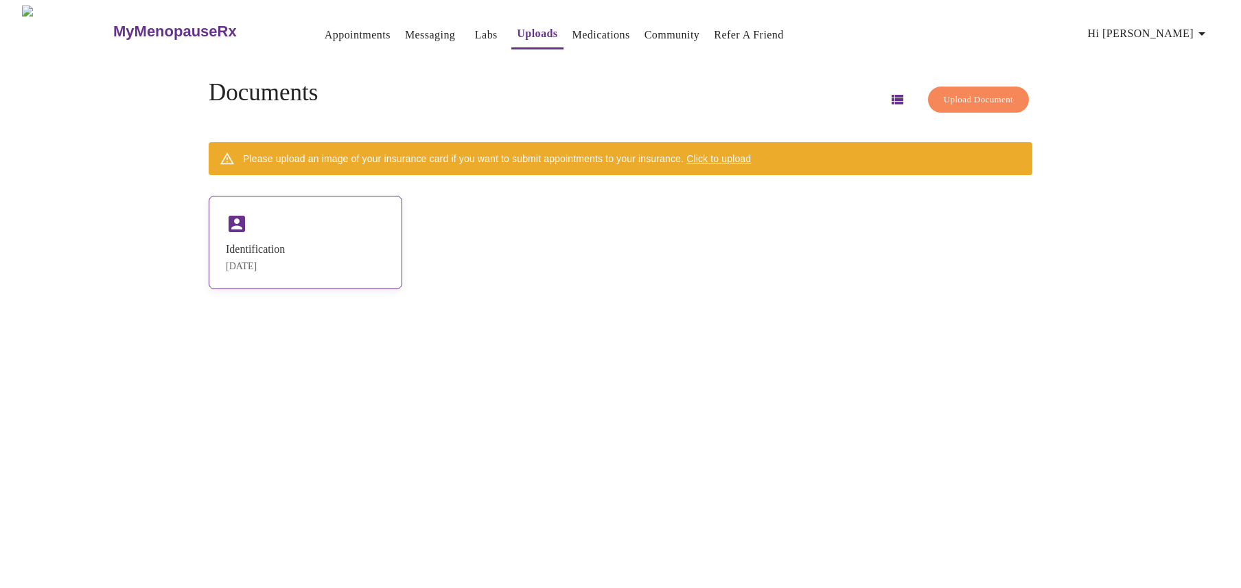
click at [289, 237] on div "Identification Sep 24, 2025" at bounding box center [306, 242] width 194 height 93
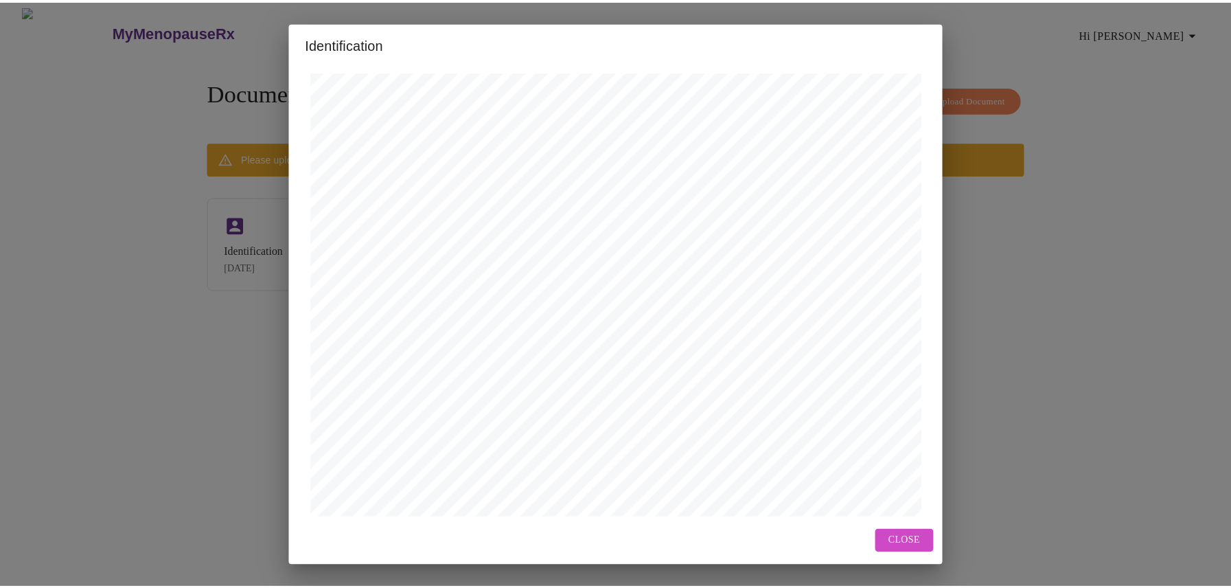
scroll to position [407, 0]
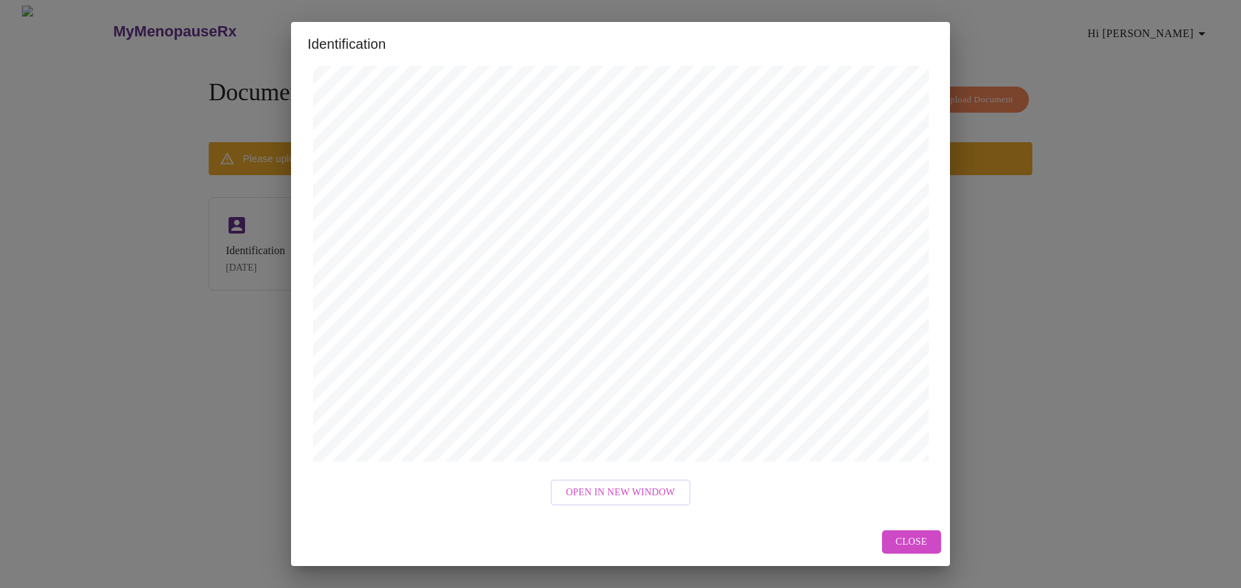
click at [914, 538] on span "Close" at bounding box center [912, 541] width 32 height 17
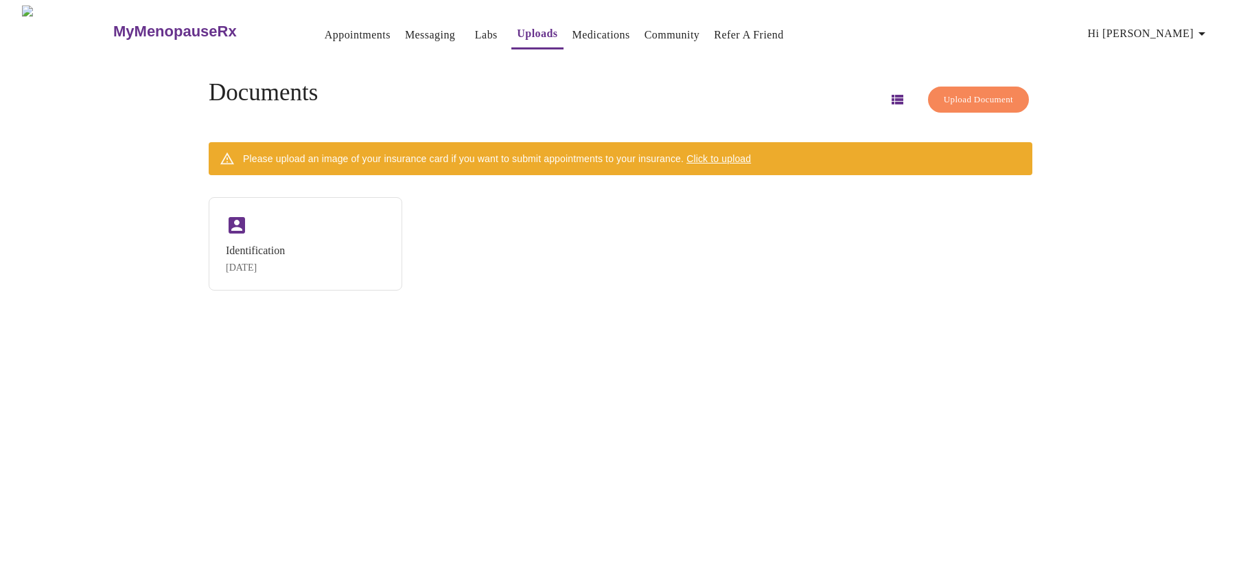
click at [962, 98] on span "Upload Document" at bounding box center [978, 100] width 69 height 16
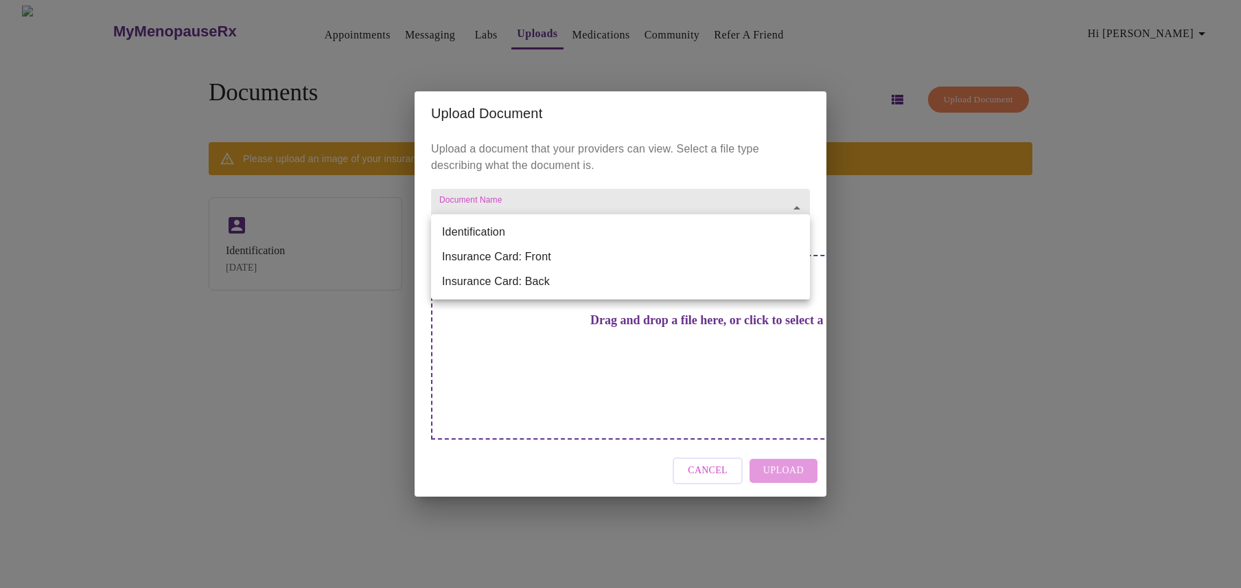
click at [796, 229] on body "MyMenopauseRx Appointments Messaging Labs Uploads Medications Community Refer a…" at bounding box center [620, 299] width 1230 height 588
click at [610, 256] on li "Insurance Card: Front" at bounding box center [620, 256] width 379 height 25
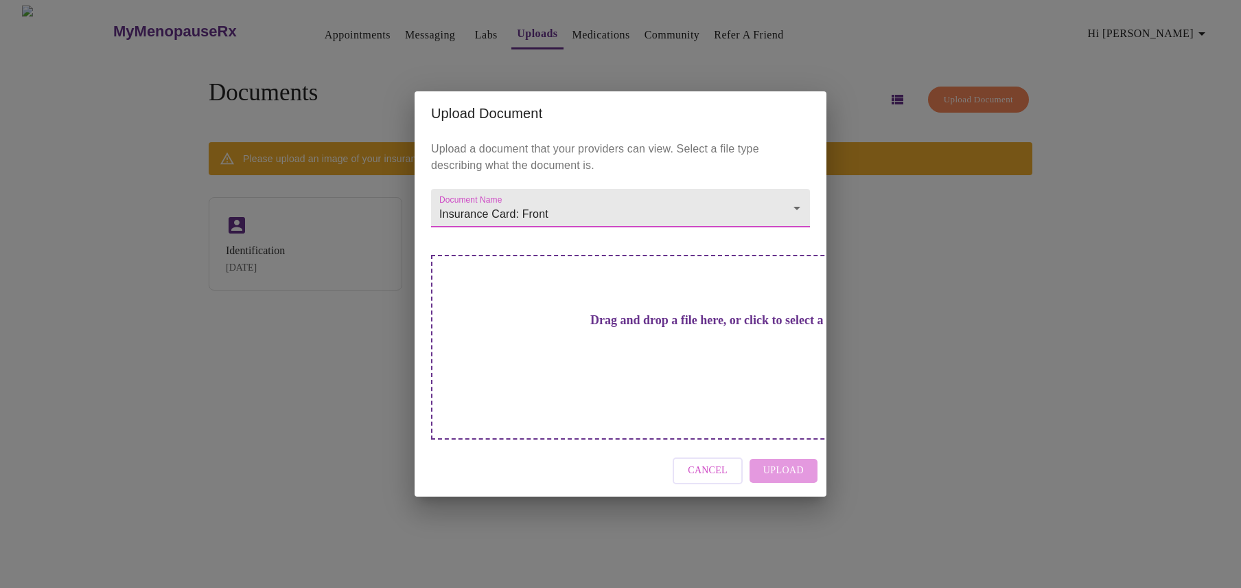
click at [624, 327] on h3 "Drag and drop a file here, or click to select a file" at bounding box center [716, 320] width 379 height 14
click at [802, 450] on div "Cancel Upload" at bounding box center [621, 470] width 412 height 51
click at [606, 327] on h3 "Drag and drop a file here, or click to select a file" at bounding box center [716, 320] width 379 height 14
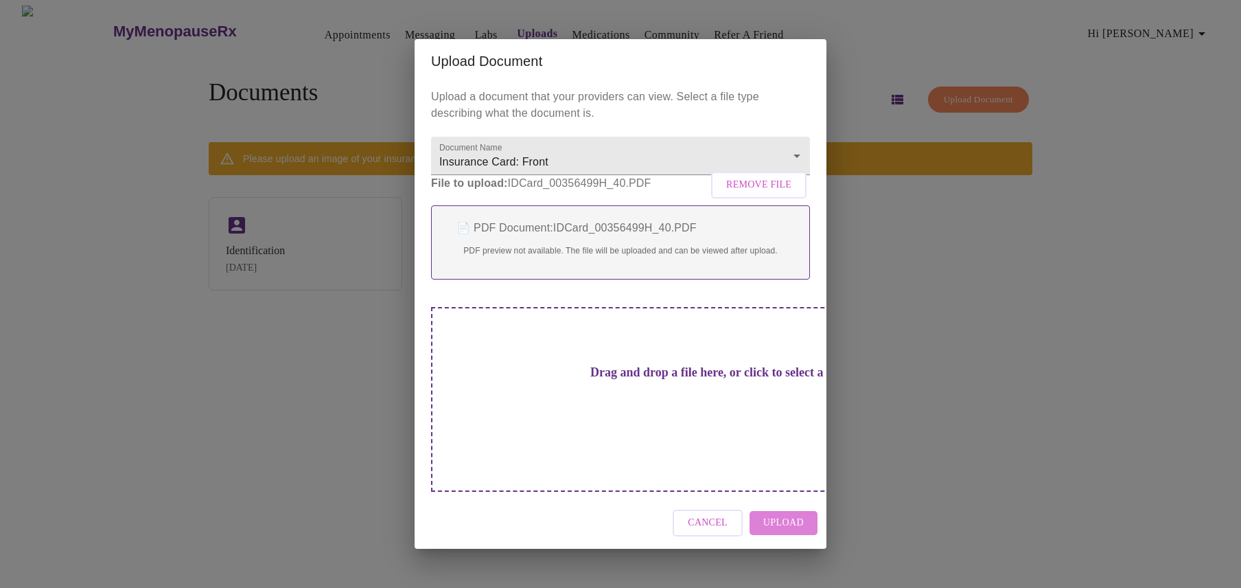
click at [794, 514] on span "Upload" at bounding box center [783, 522] width 41 height 17
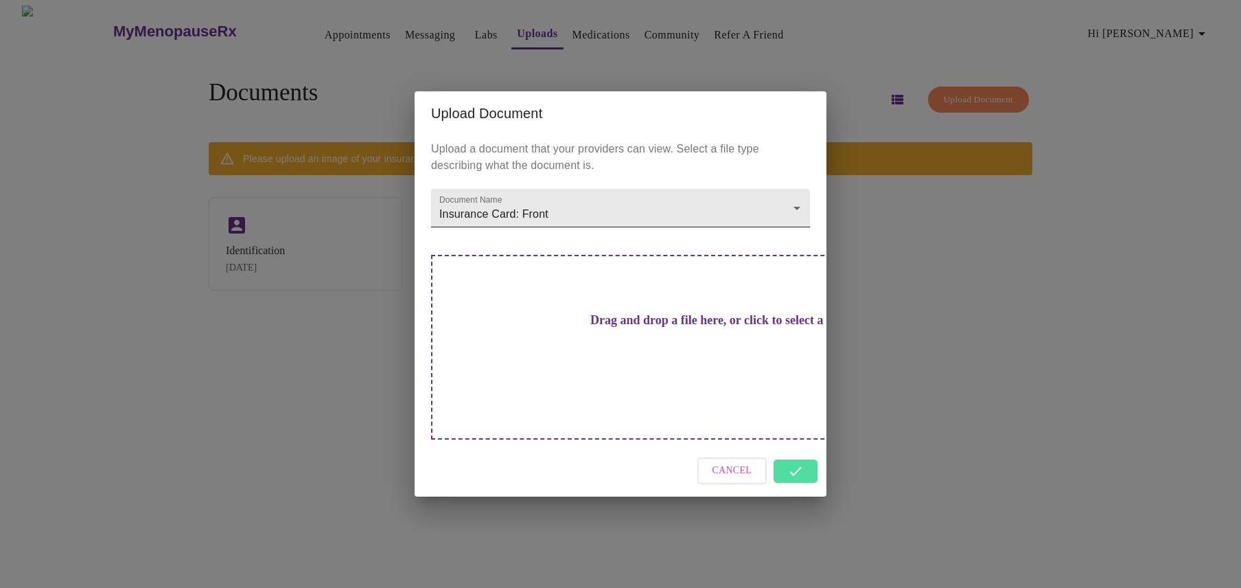
click at [796, 231] on body "MyMenopauseRx Appointments Messaging Labs Uploads Medications Community Refer a…" at bounding box center [620, 299] width 1230 height 588
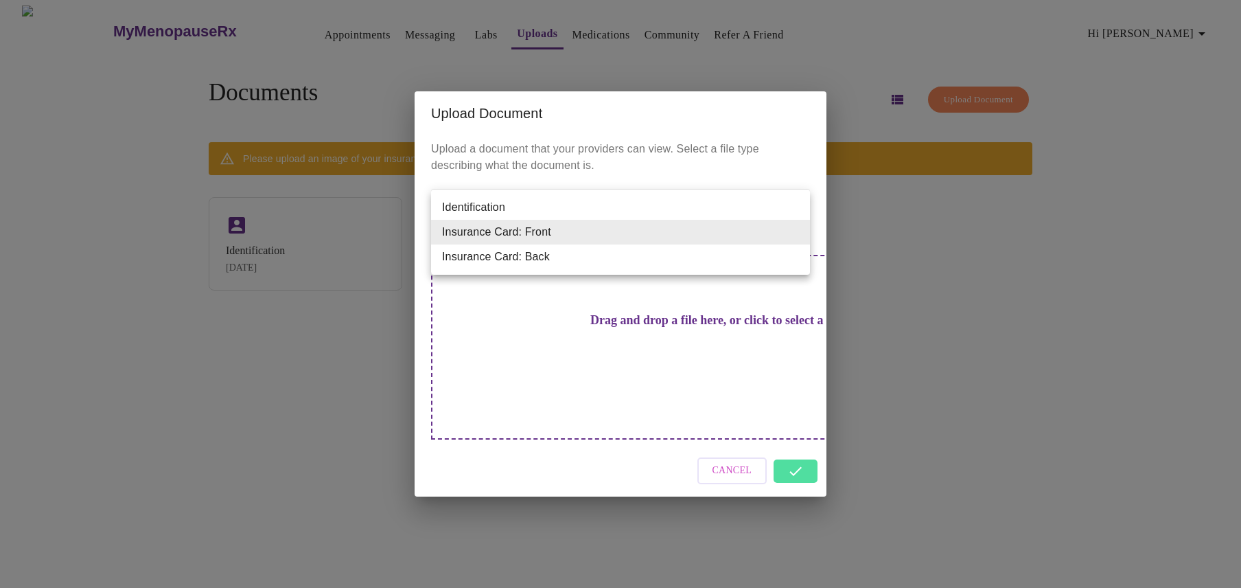
click at [593, 257] on li "Insurance Card: Back" at bounding box center [620, 256] width 379 height 25
type input "Insurance Card: Back"
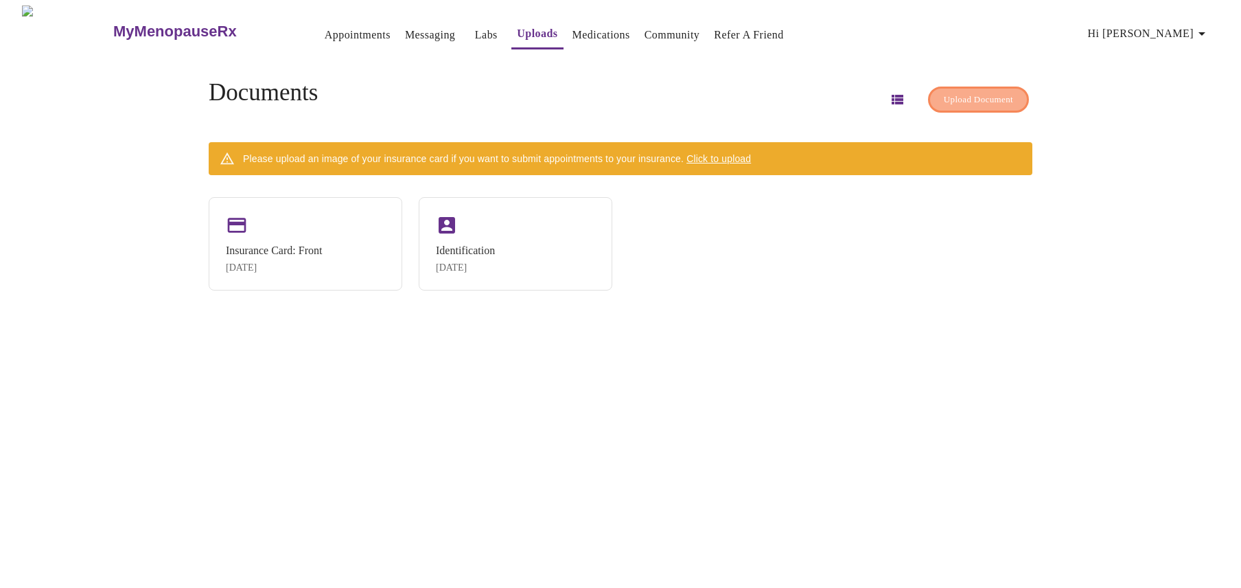
click at [957, 95] on span "Upload Document" at bounding box center [978, 100] width 69 height 16
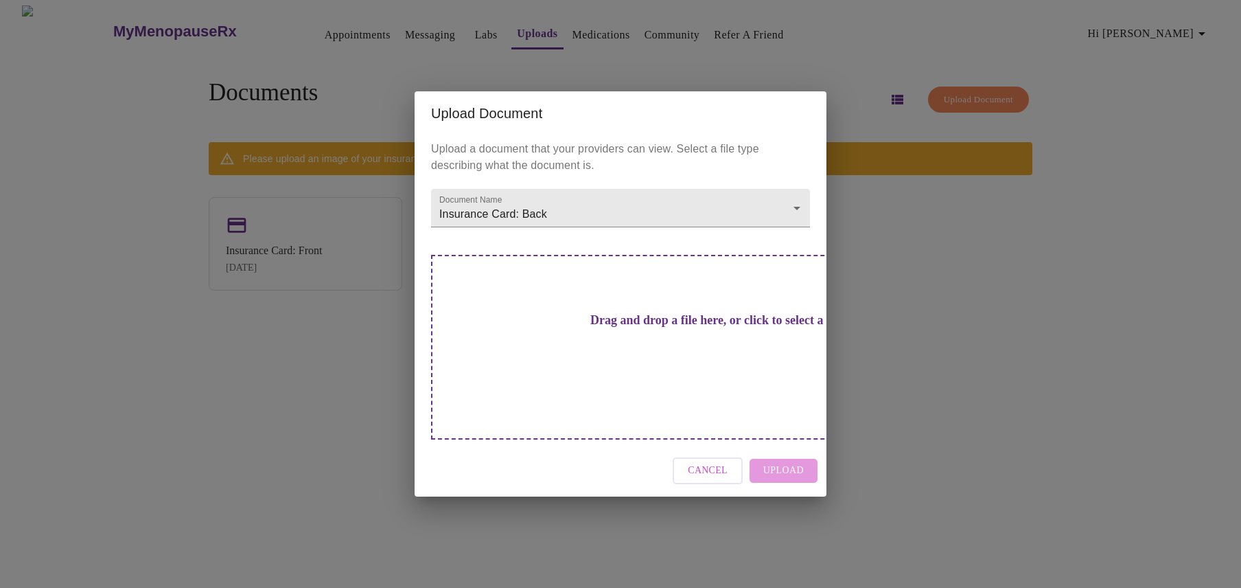
click at [641, 327] on h3 "Drag and drop a file here, or click to select a file" at bounding box center [716, 320] width 379 height 14
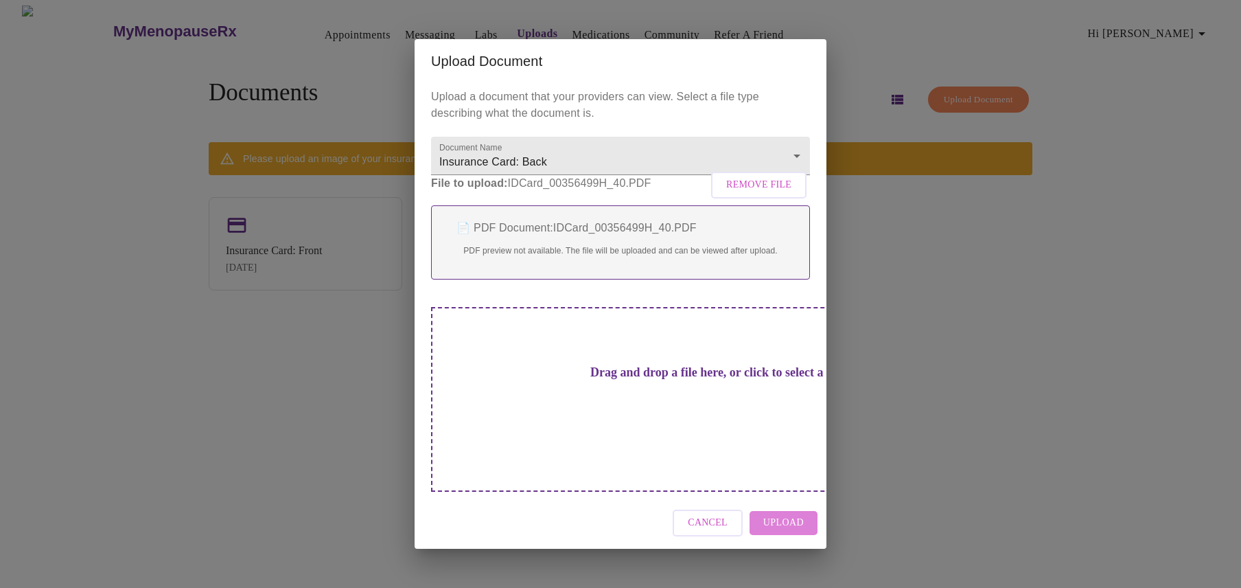
click at [791, 514] on span "Upload" at bounding box center [783, 522] width 41 height 17
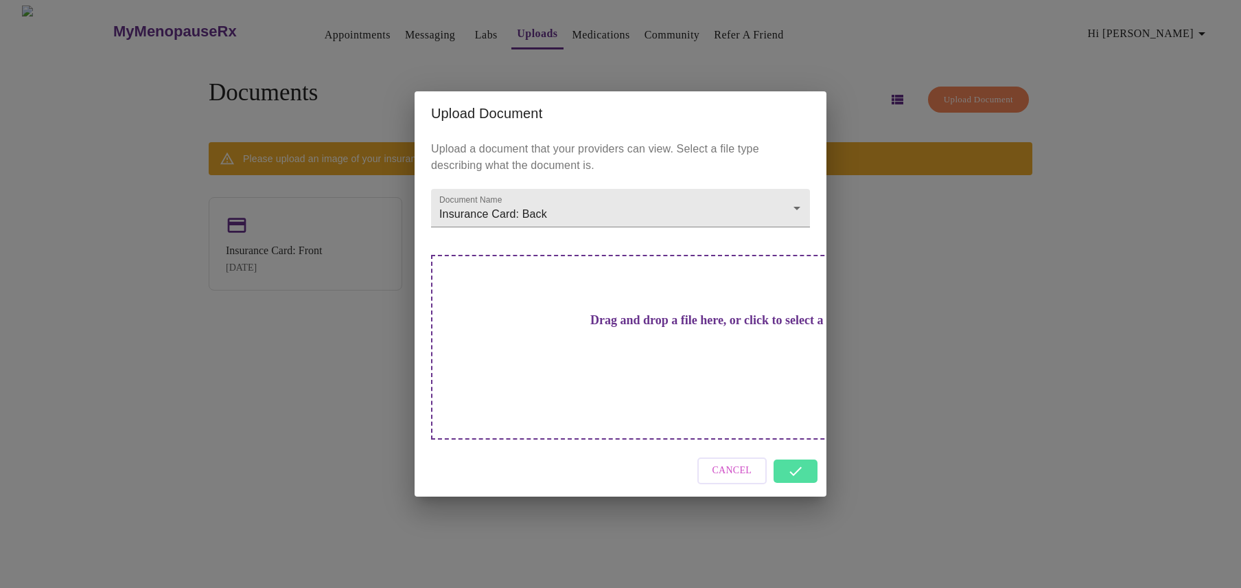
click at [810, 450] on div "Cancel" at bounding box center [621, 470] width 412 height 51
click at [800, 451] on div "Cancel" at bounding box center [621, 470] width 412 height 51
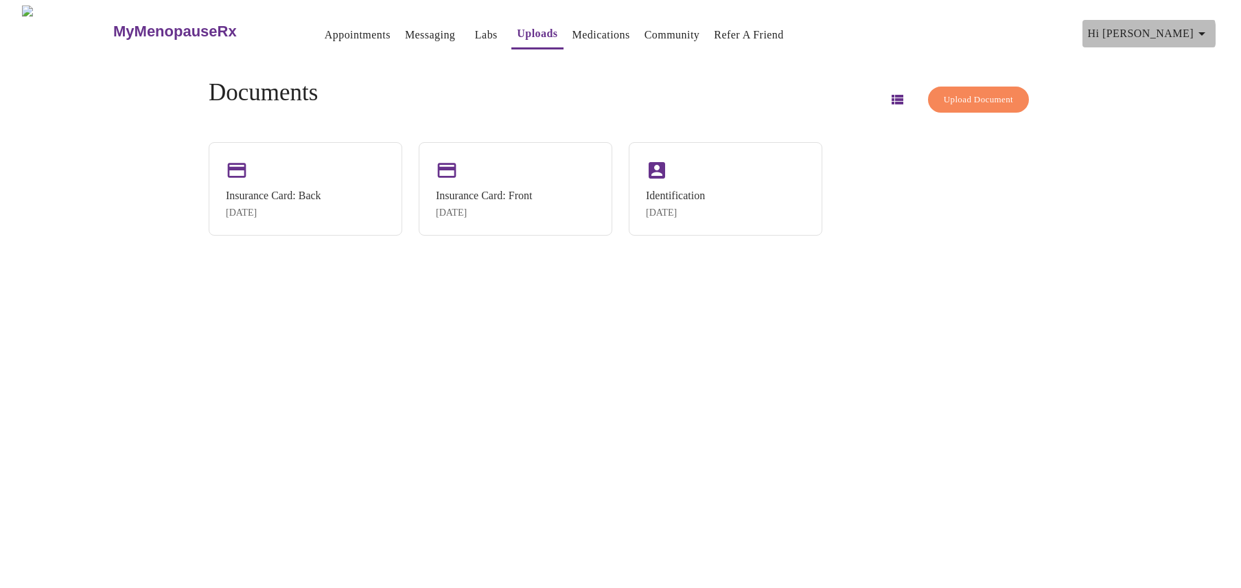
click at [1205, 29] on icon "button" at bounding box center [1202, 33] width 16 height 16
click at [362, 319] on div at bounding box center [620, 294] width 1241 height 588
click at [325, 30] on link "Appointments" at bounding box center [358, 34] width 66 height 19
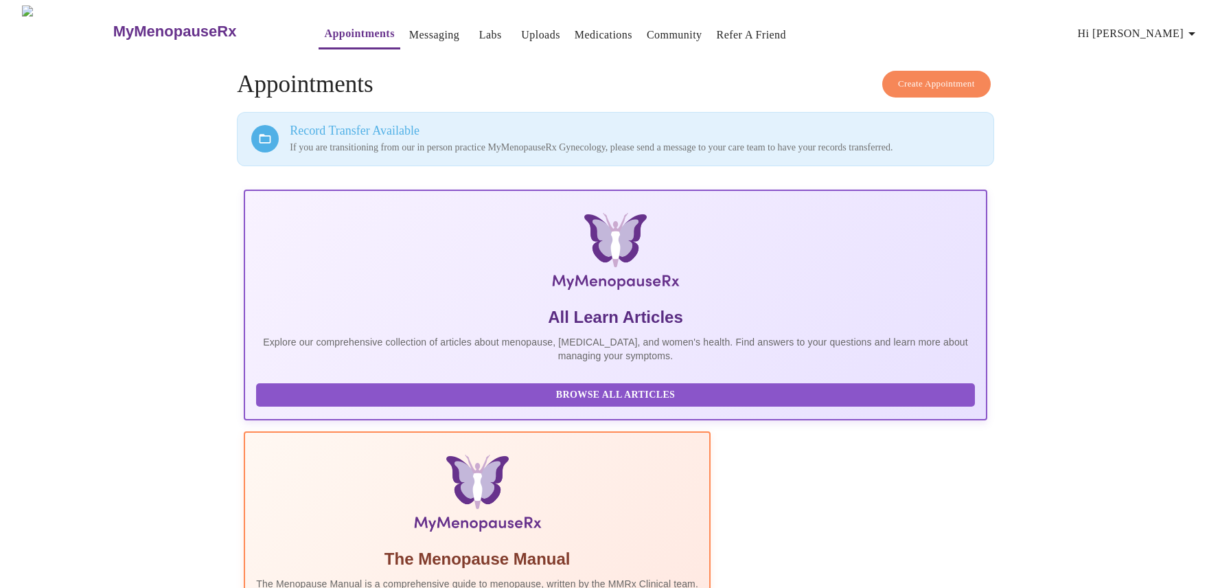
click at [581, 34] on link "Medications" at bounding box center [604, 34] width 58 height 19
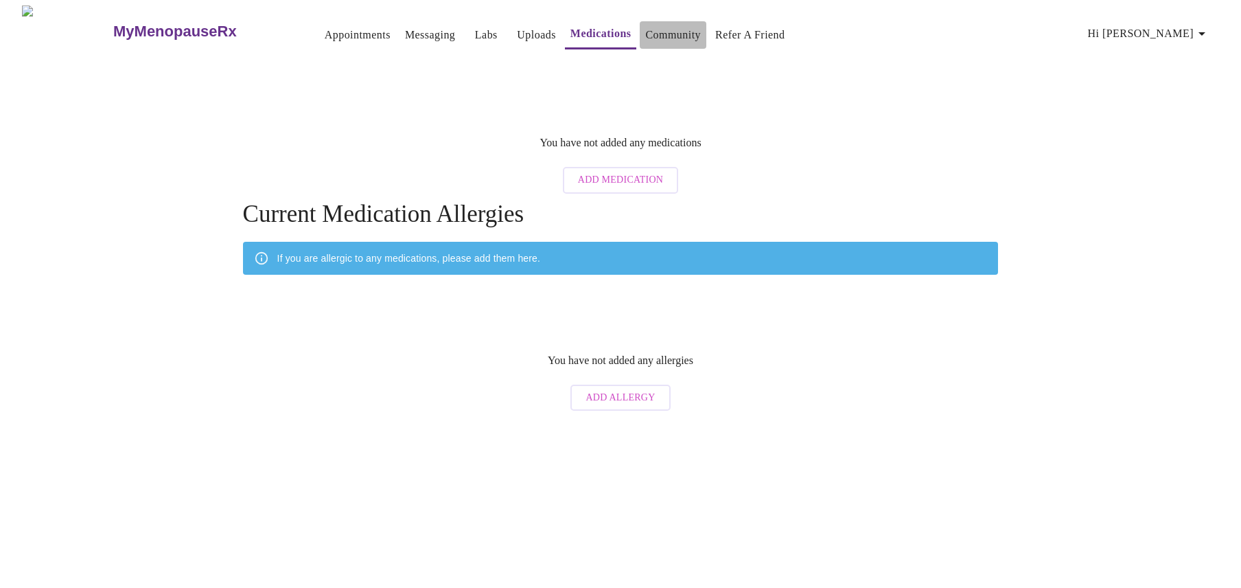
click at [658, 32] on link "Community" at bounding box center [673, 34] width 56 height 19
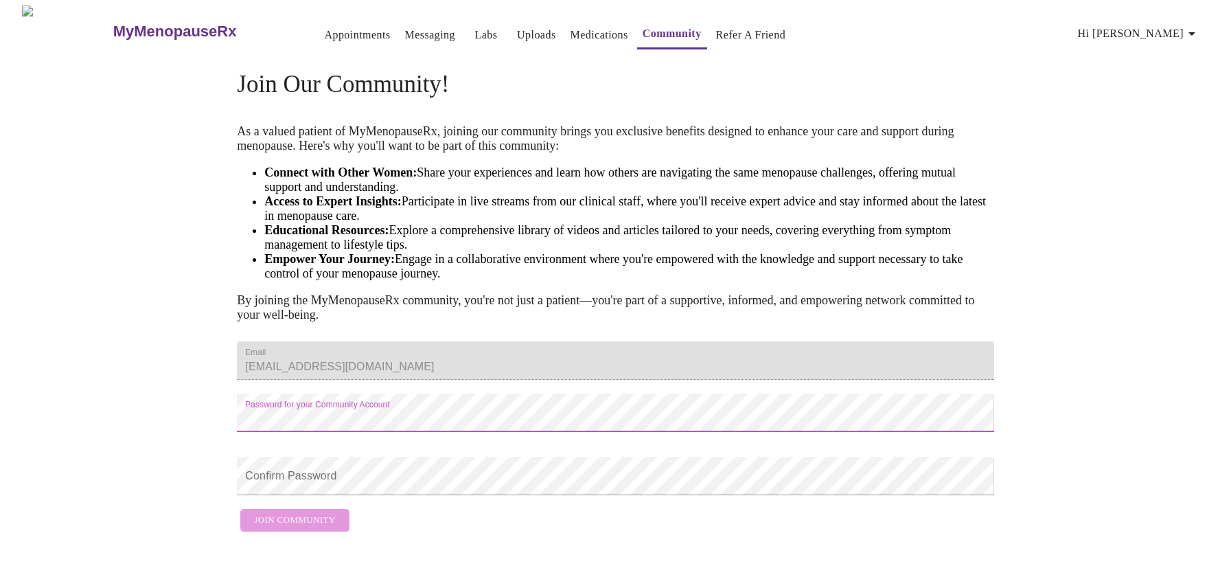
click at [324, 31] on link "Appointments" at bounding box center [357, 34] width 66 height 19
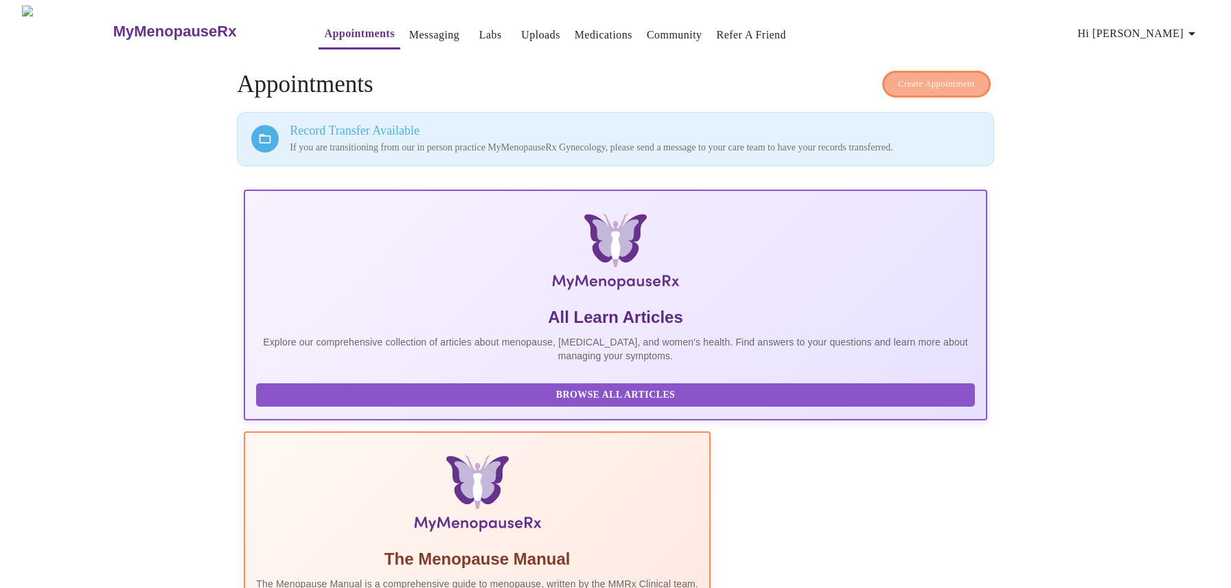
click at [924, 80] on span "Create Appointment" at bounding box center [936, 84] width 77 height 16
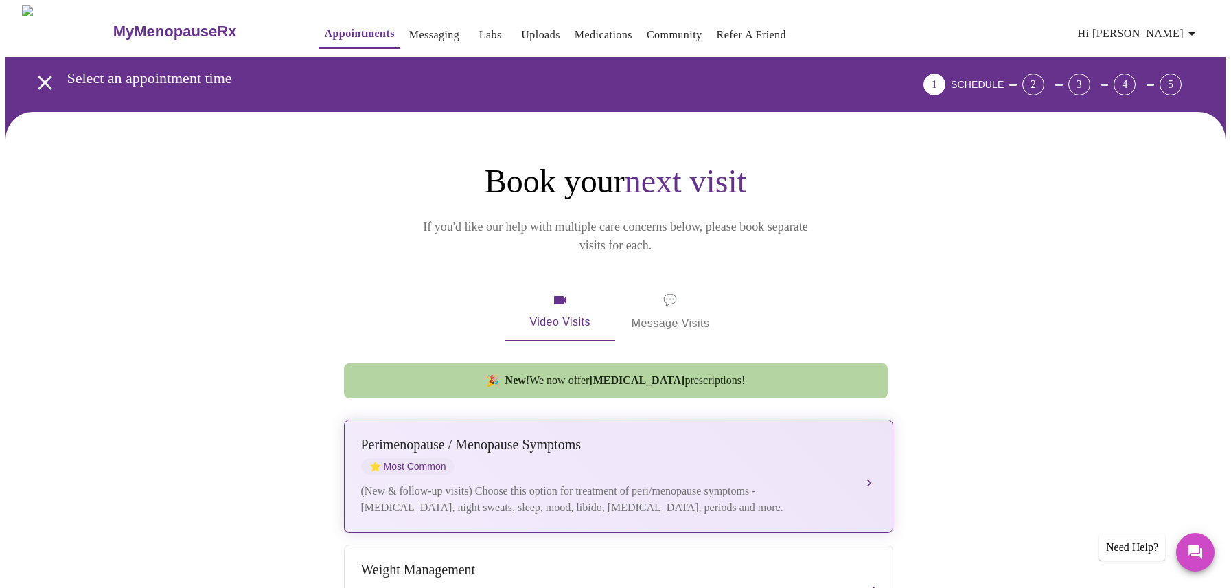
click at [522, 463] on div "Perimenopause / Menopause Symptoms ⭐ Most Common (New & follow-up visits) Choos…" at bounding box center [618, 476] width 515 height 79
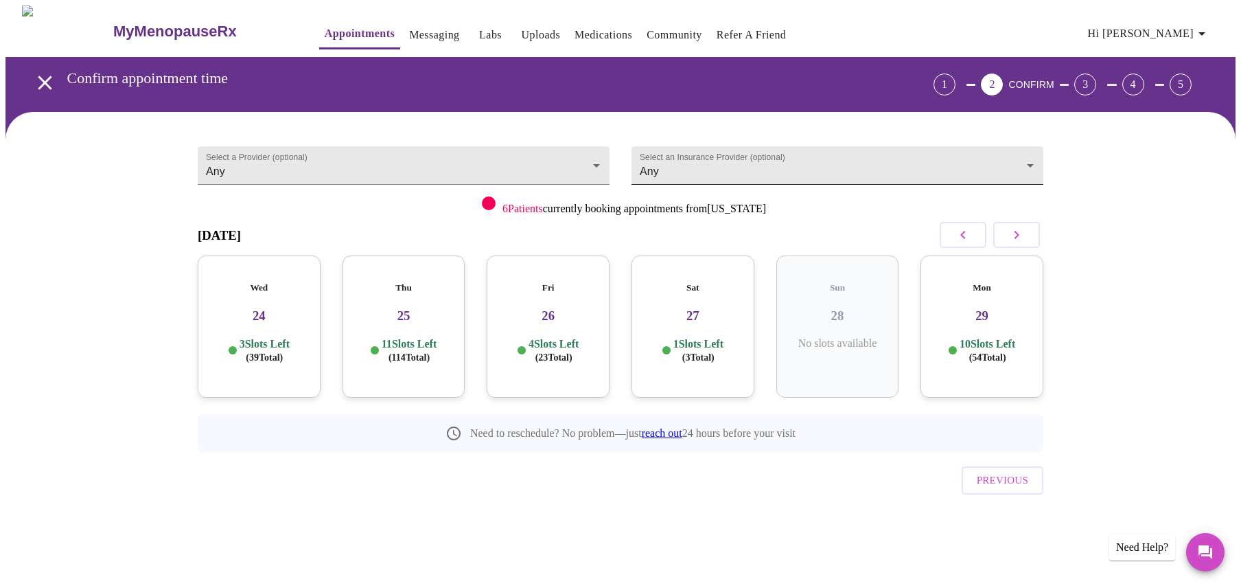
click at [1031, 159] on body "MyMenopauseRx Appointments Messaging Labs Uploads Medications Community Refer a…" at bounding box center [620, 283] width 1230 height 557
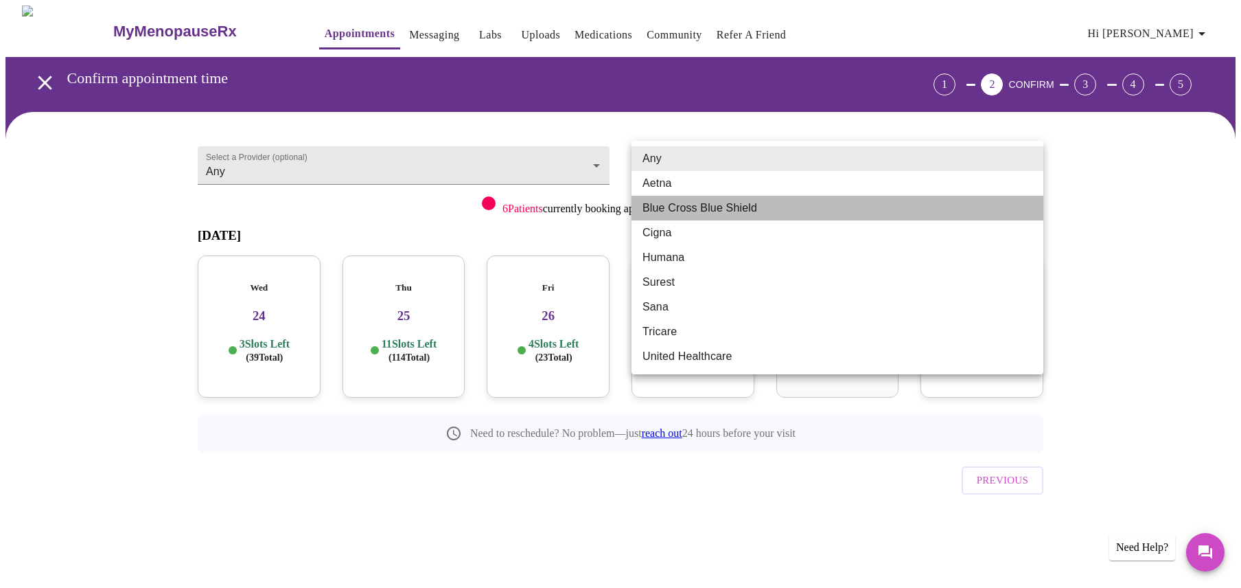
click at [719, 203] on li "Blue Cross Blue Shield" at bounding box center [838, 208] width 412 height 25
type input "Blue Cross Blue Shield"
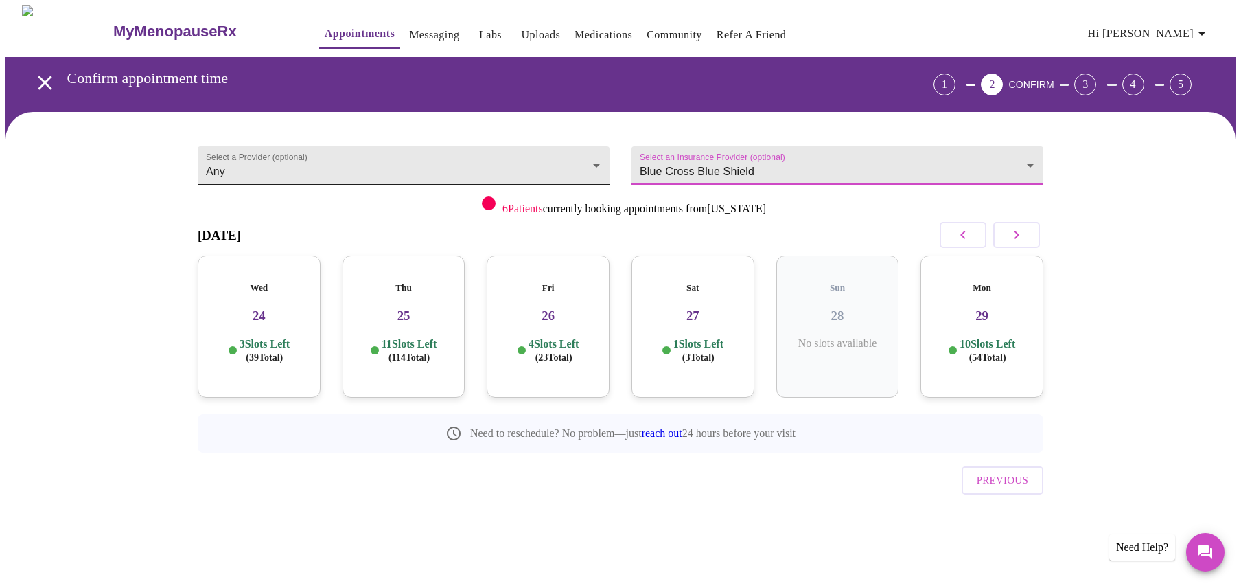
click at [257, 166] on body "MyMenopauseRx Appointments Messaging Labs Uploads Medications Community Refer a…" at bounding box center [620, 283] width 1230 height 557
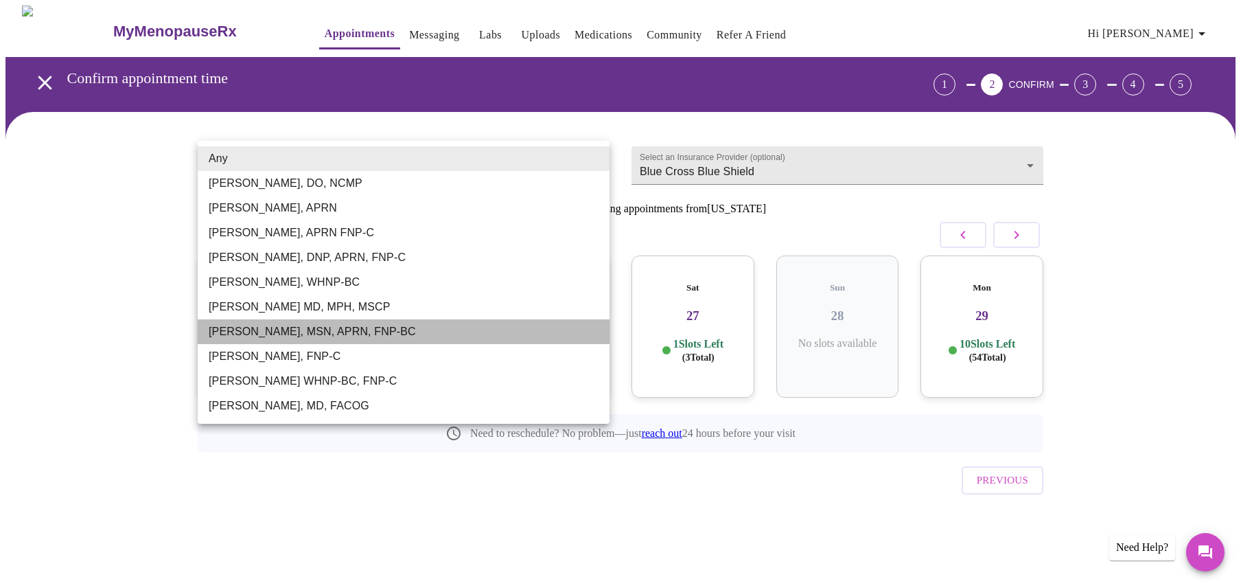
click at [265, 329] on li "Larissa Wright, MSN, APRN, FNP-BC" at bounding box center [404, 331] width 412 height 25
type input "Larissa Wright, MSN, APRN, FNP-BC"
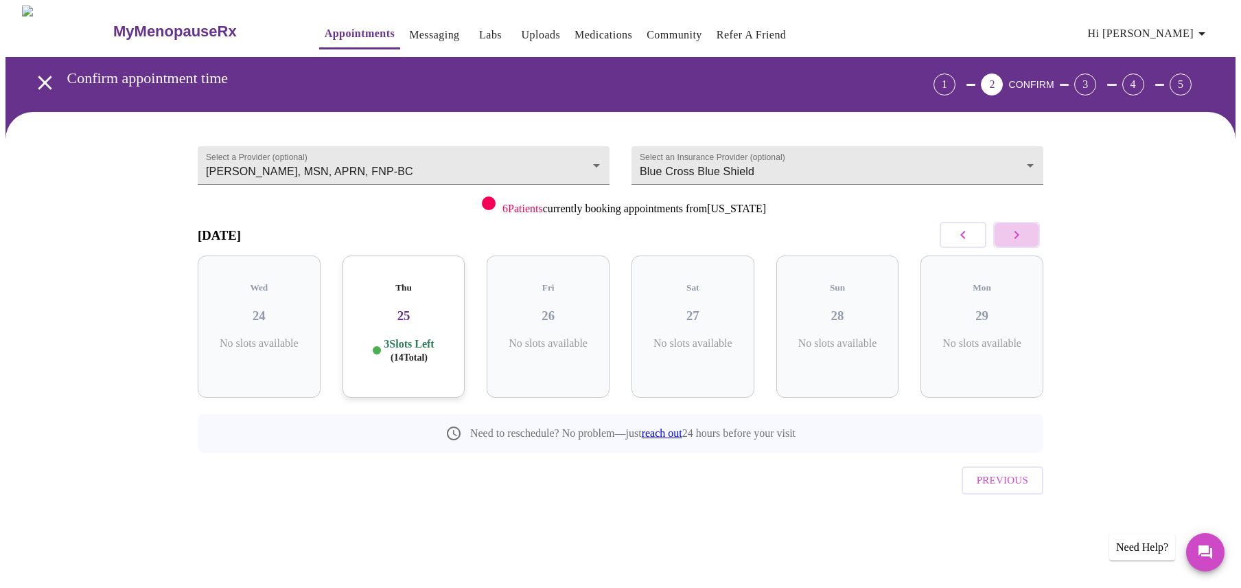
click at [1022, 231] on icon "button" at bounding box center [1016, 235] width 16 height 16
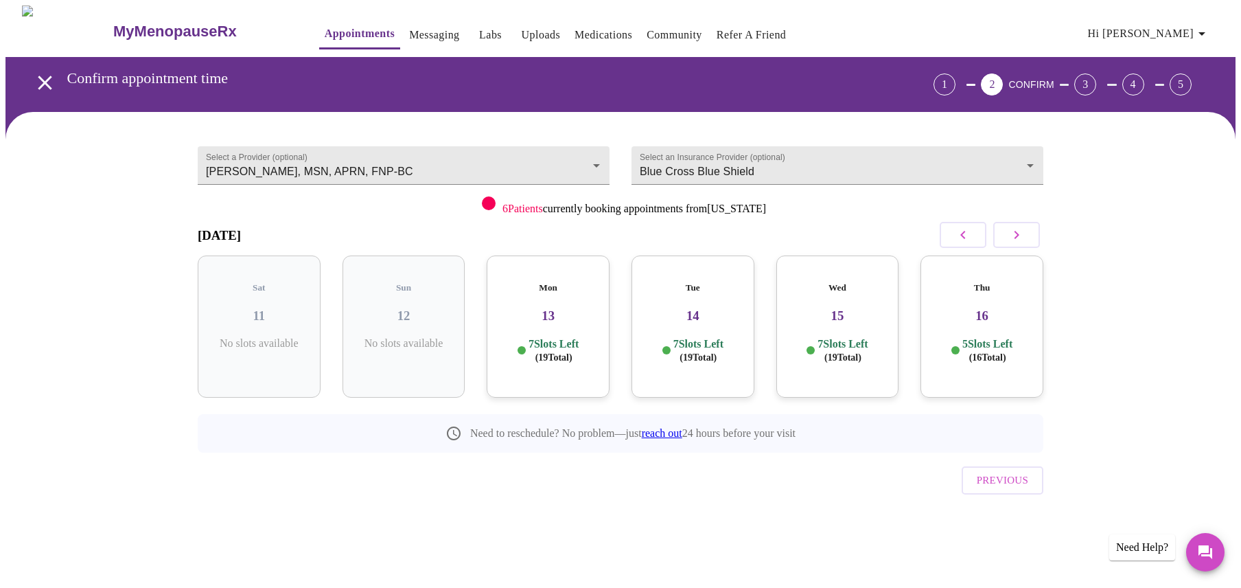
click at [673, 337] on p "7 Slots Left ( 19 Total)" at bounding box center [698, 350] width 50 height 27
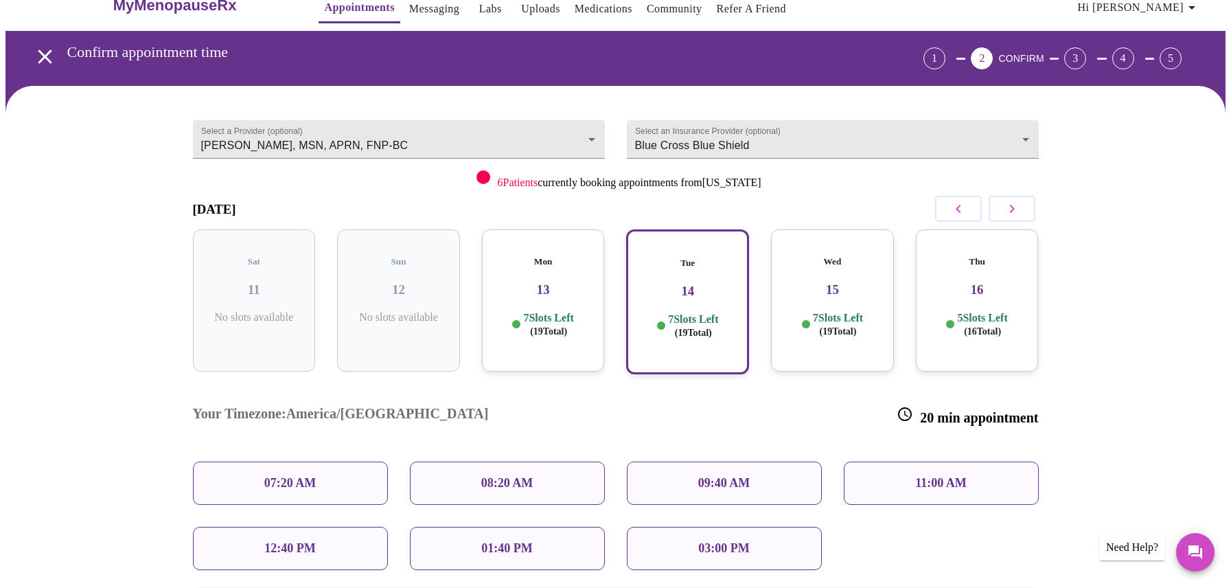
scroll to position [78, 0]
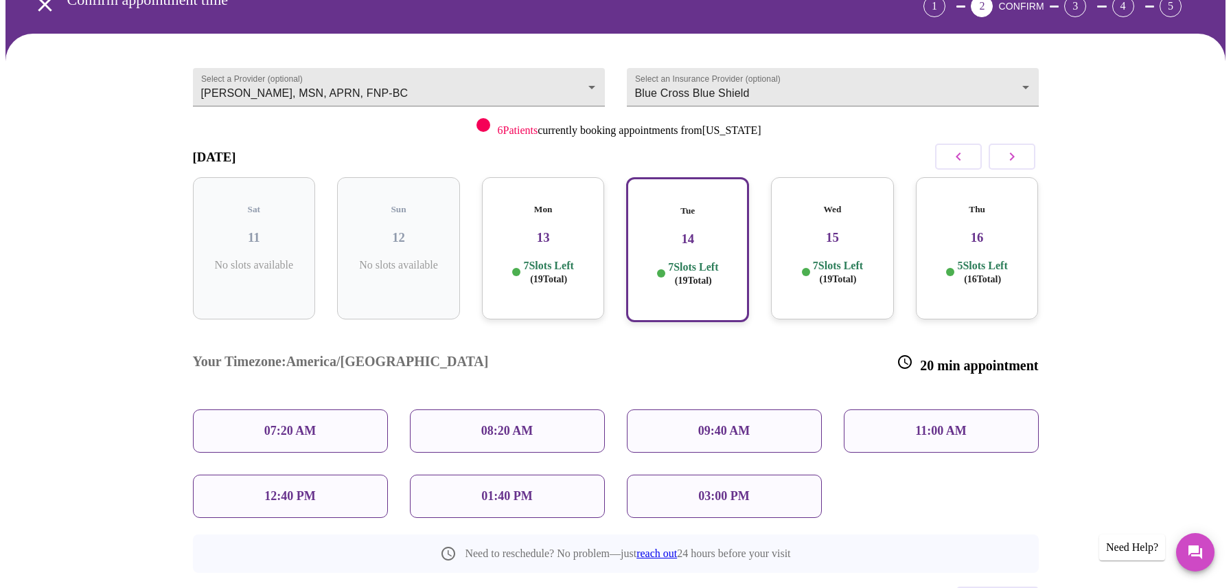
click at [734, 424] on p "09:40 AM" at bounding box center [724, 431] width 52 height 14
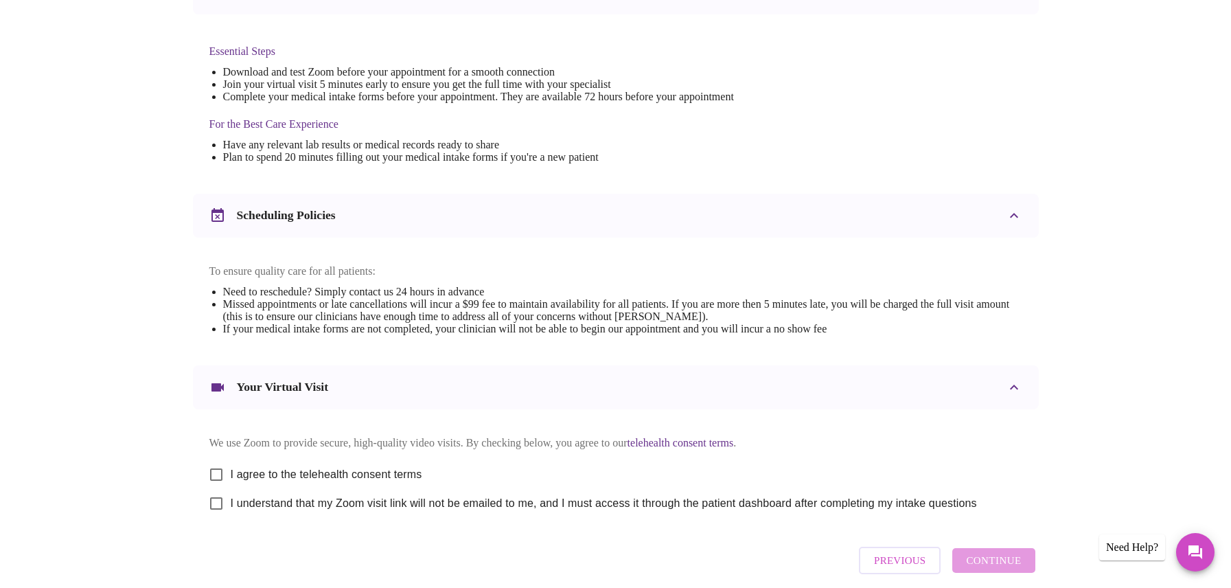
scroll to position [407, 0]
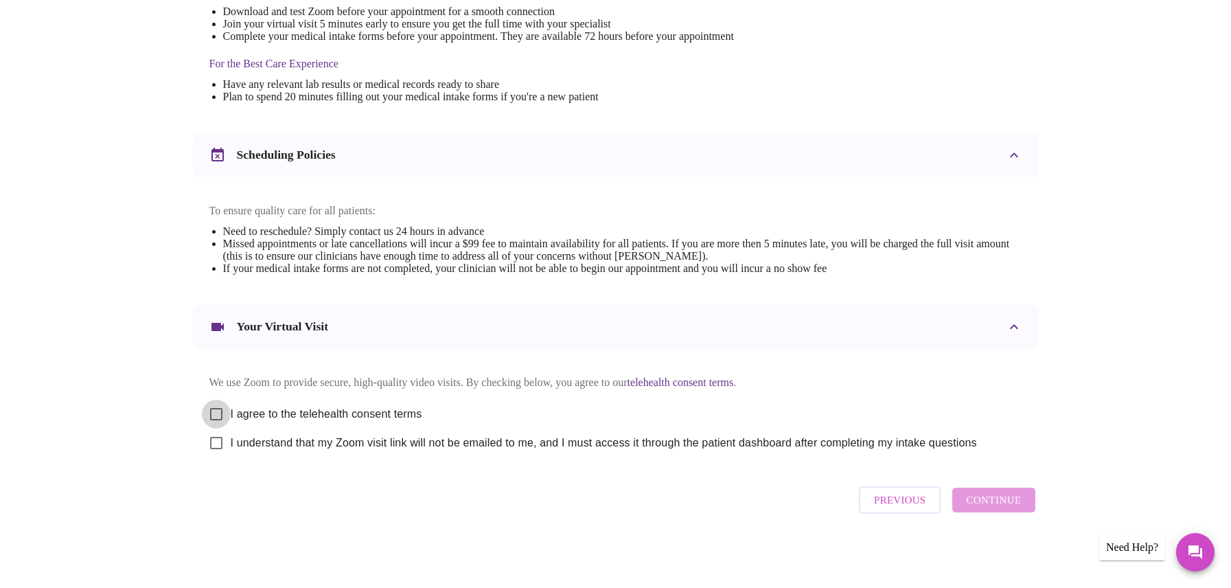
click at [214, 411] on input "I agree to the telehealth consent terms" at bounding box center [216, 414] width 29 height 29
checkbox input "true"
click at [216, 443] on input "I understand that my Zoom visit link will not be emailed to me, and I must acce…" at bounding box center [216, 442] width 29 height 29
checkbox input "true"
click at [1011, 509] on span "Continue" at bounding box center [993, 500] width 55 height 18
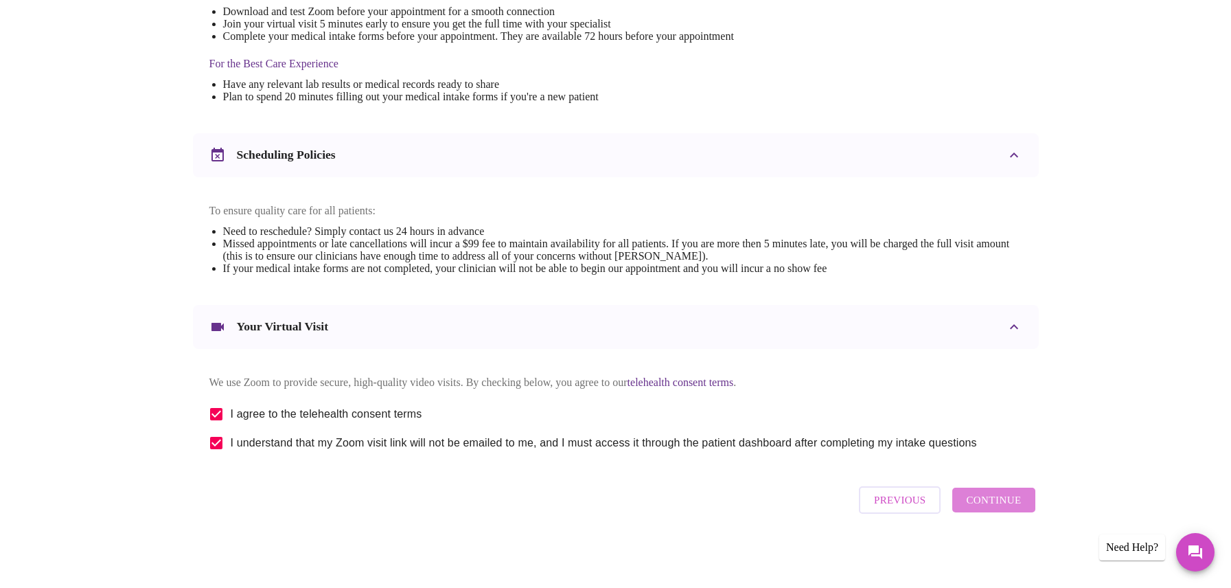
scroll to position [0, 0]
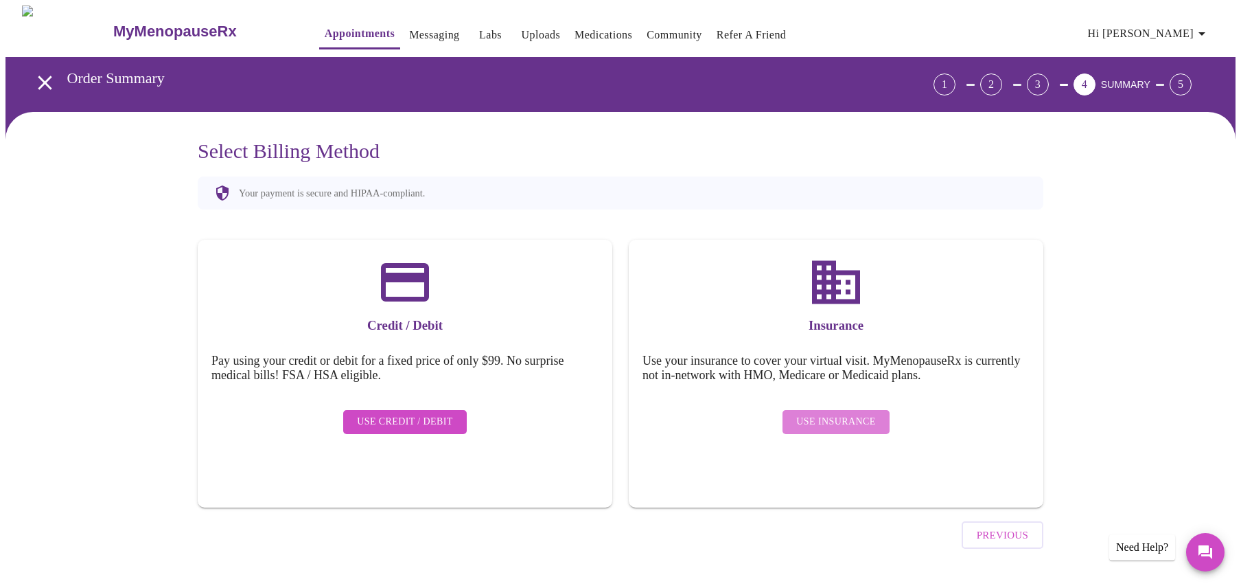
click at [848, 413] on span "Use Insurance" at bounding box center [835, 421] width 79 height 17
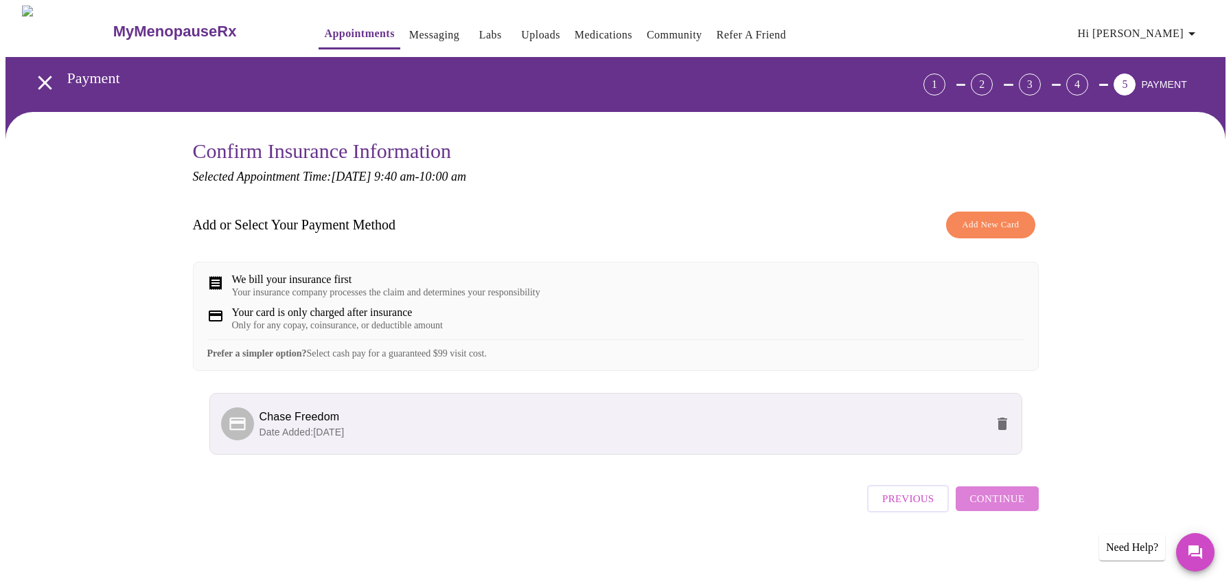
click at [1011, 507] on span "Continue" at bounding box center [996, 498] width 55 height 18
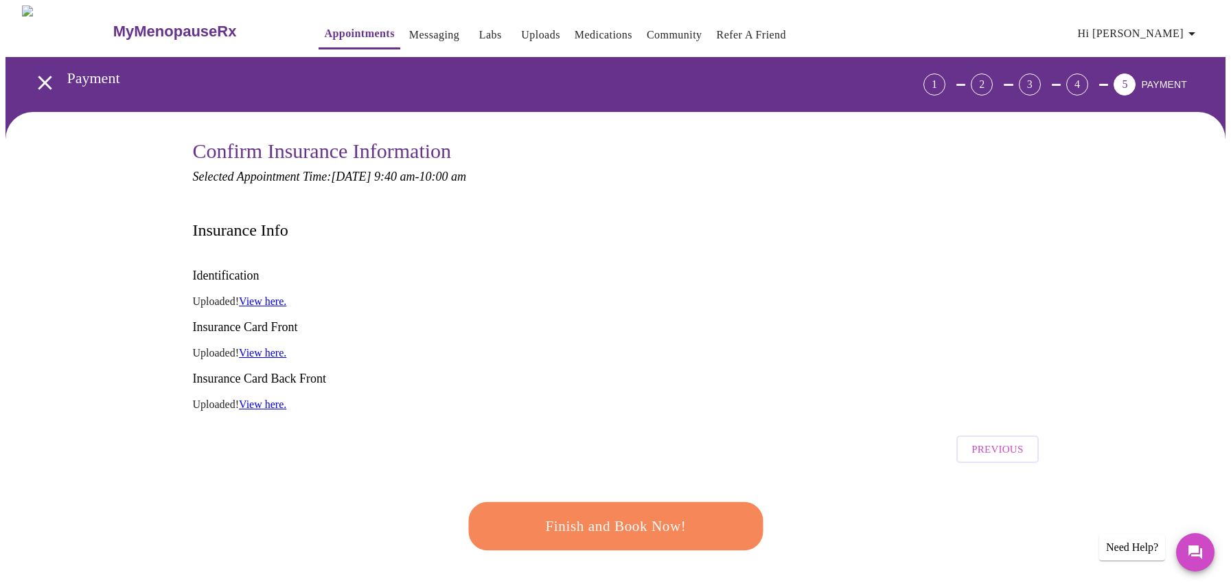
scroll to position [20, 0]
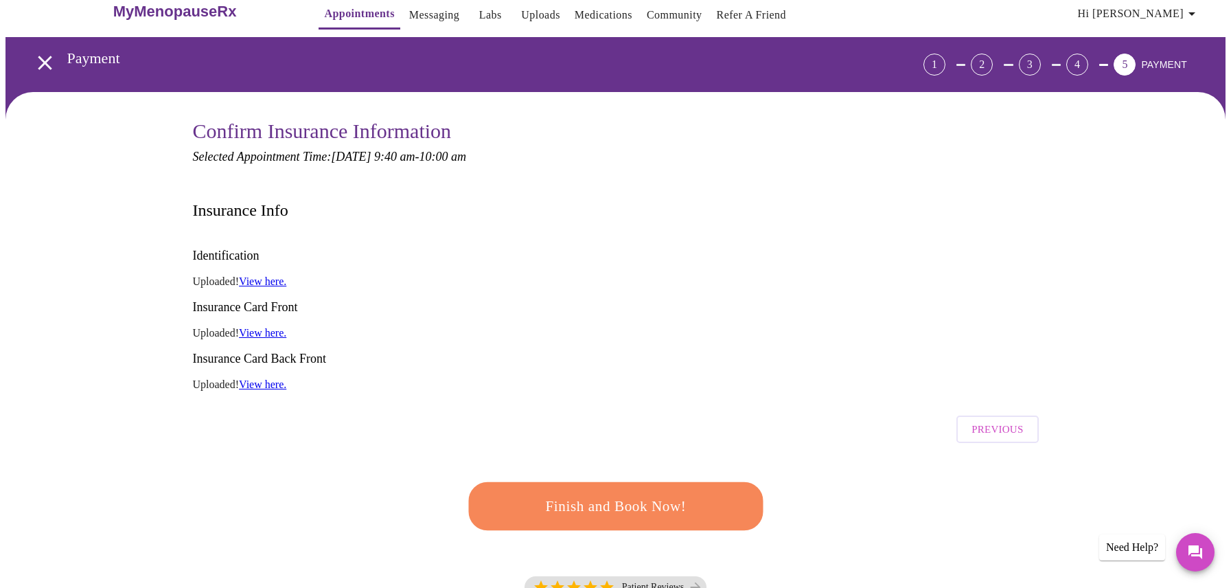
click at [612, 494] on span "Finish and Book Now!" at bounding box center [615, 506] width 255 height 25
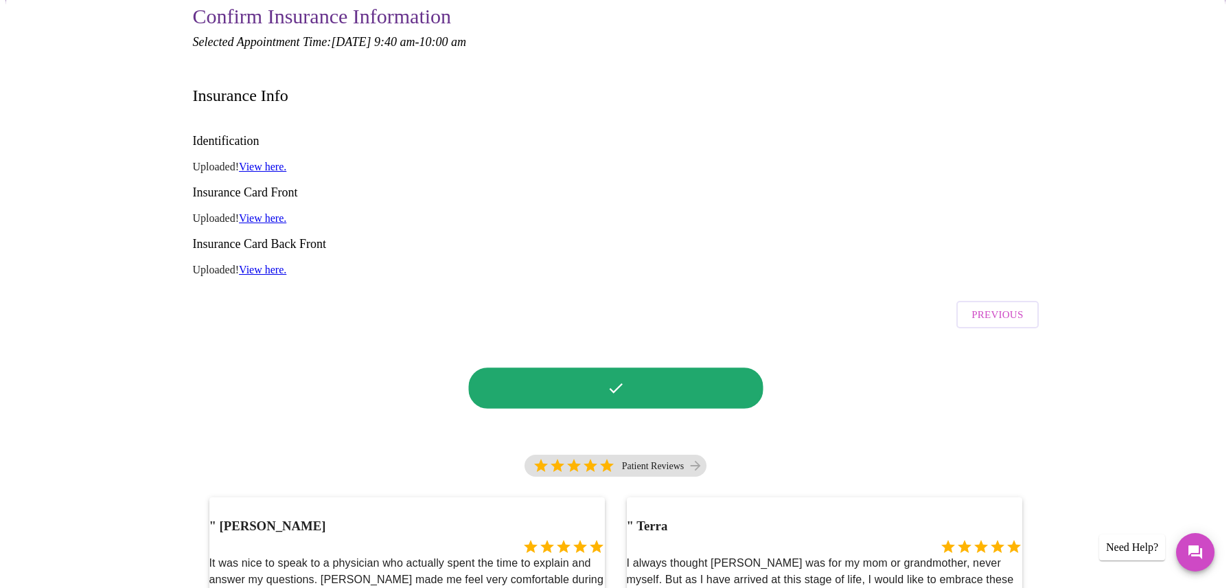
scroll to position [233, 0]
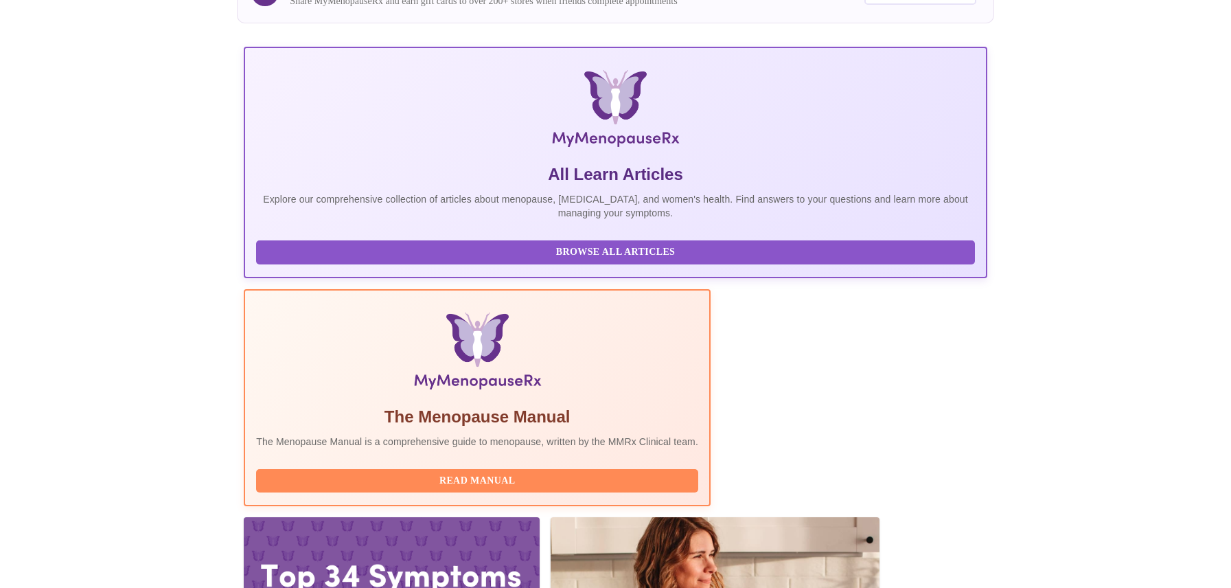
scroll to position [246, 0]
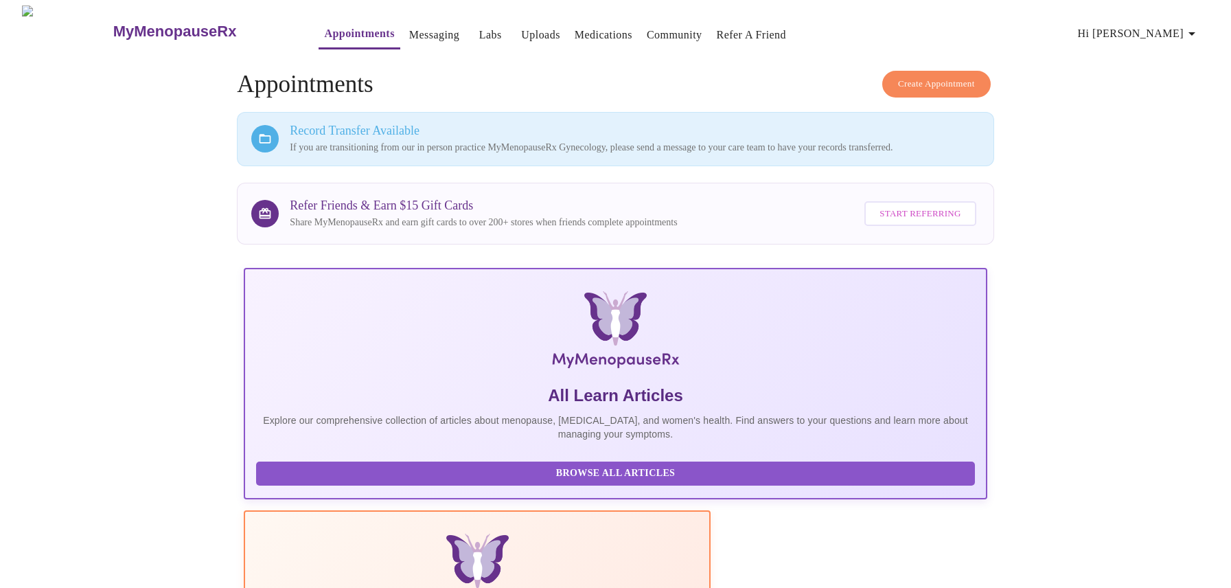
click at [1199, 28] on icon "button" at bounding box center [1192, 33] width 16 height 16
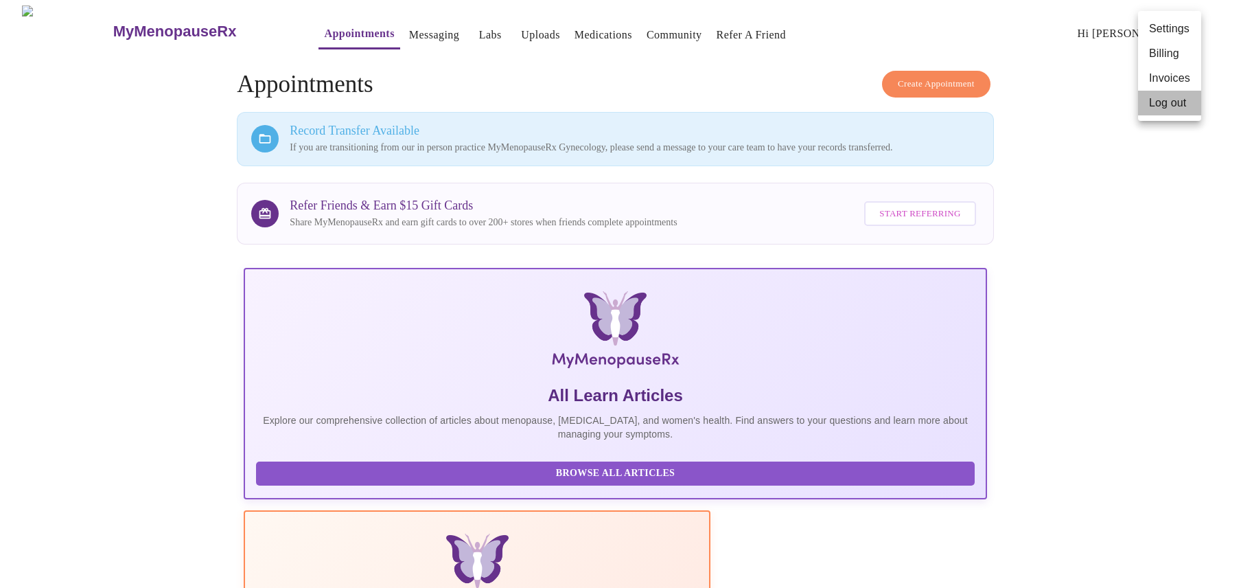
click at [1168, 102] on li "Log out" at bounding box center [1169, 103] width 63 height 25
